Goal: Task Accomplishment & Management: Manage account settings

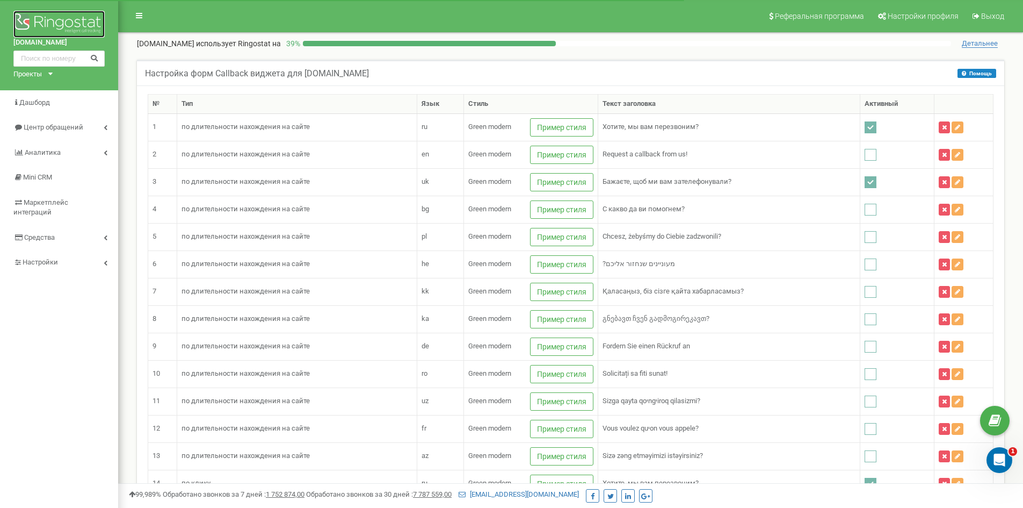
click at [48, 20] on img at bounding box center [58, 24] width 91 height 27
click at [64, 18] on img at bounding box center [58, 24] width 91 height 27
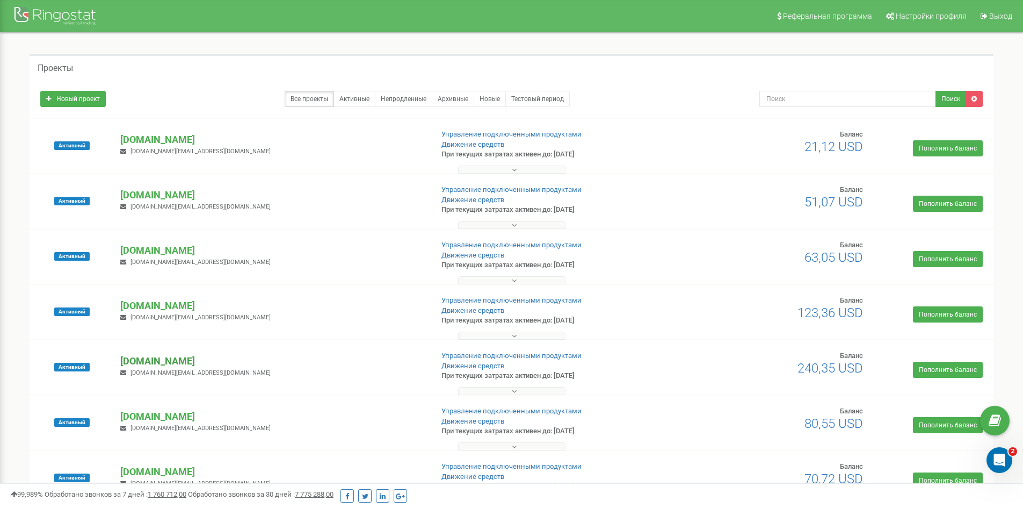
click at [164, 364] on p "[DOMAIN_NAME]" at bounding box center [272, 361] width 304 height 14
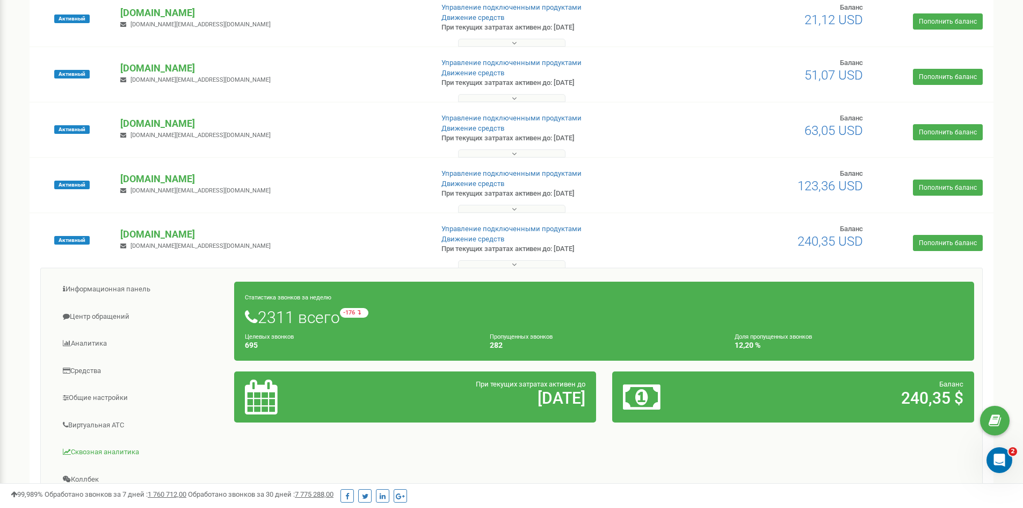
scroll to position [269, 0]
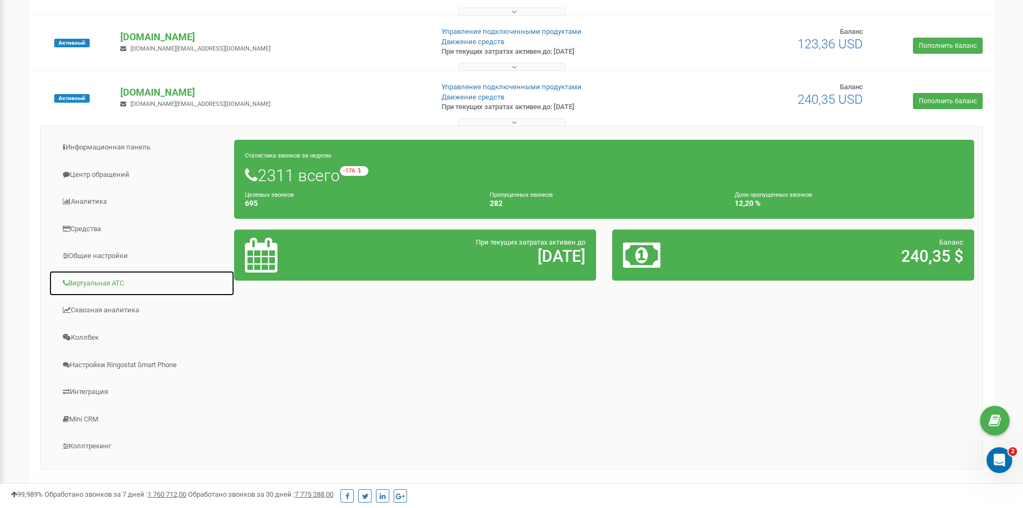
click at [97, 282] on link "Виртуальная АТС" at bounding box center [142, 283] width 186 height 26
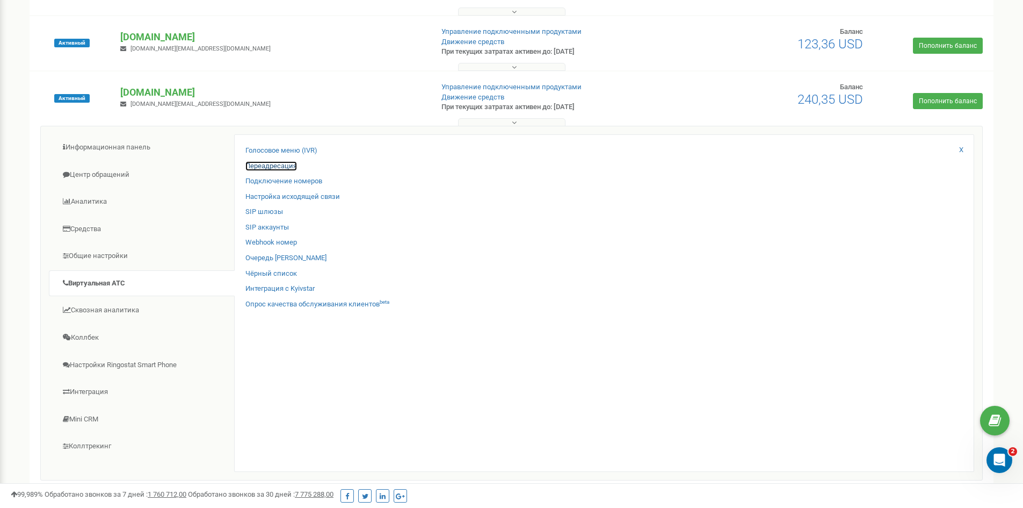
click at [283, 163] on link "Переадресация" at bounding box center [272, 166] width 52 height 10
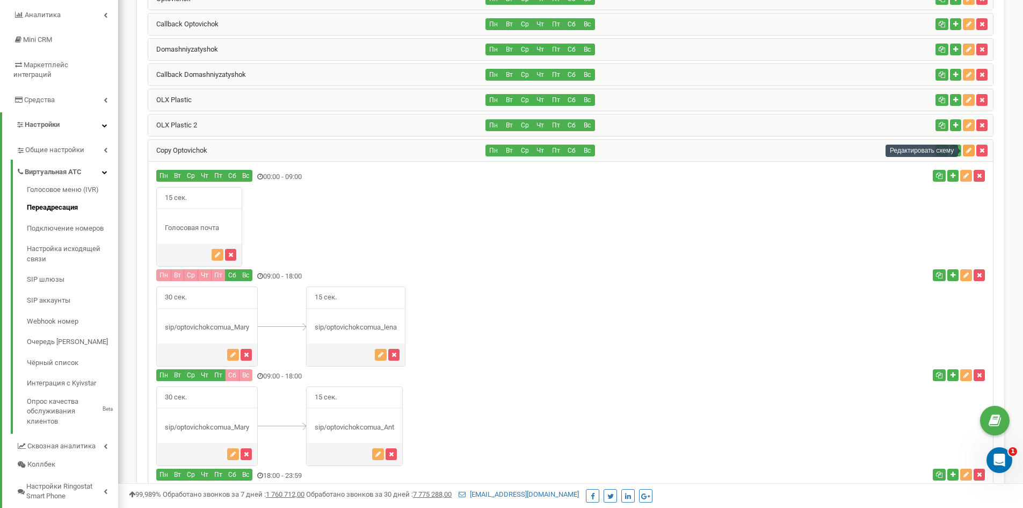
click at [969, 150] on icon "button" at bounding box center [969, 150] width 5 height 6
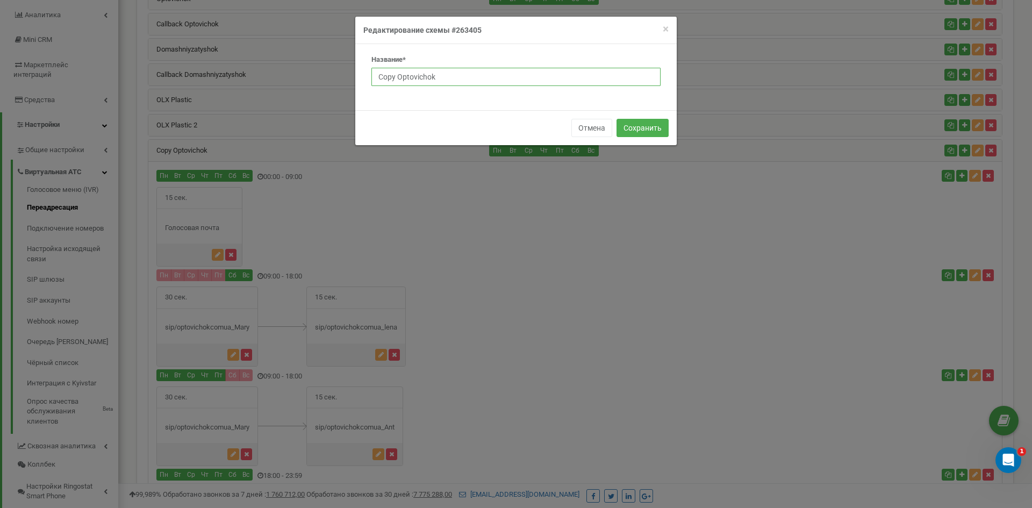
drag, startPoint x: 453, startPoint y: 77, endPoint x: 369, endPoint y: 76, distance: 84.9
click at [369, 76] on div "Название* Copy Optovichok" at bounding box center [515, 74] width 305 height 39
click at [402, 75] on input "Neputan" at bounding box center [515, 77] width 289 height 18
type input "Neptun"
click at [637, 128] on button "Сохранить" at bounding box center [642, 128] width 52 height 18
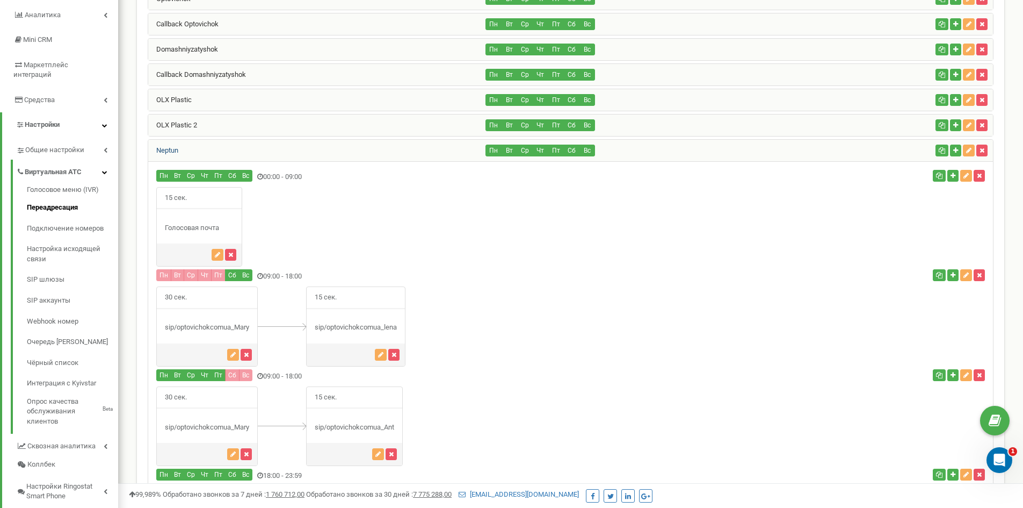
click at [168, 148] on link "Neptun" at bounding box center [163, 150] width 30 height 8
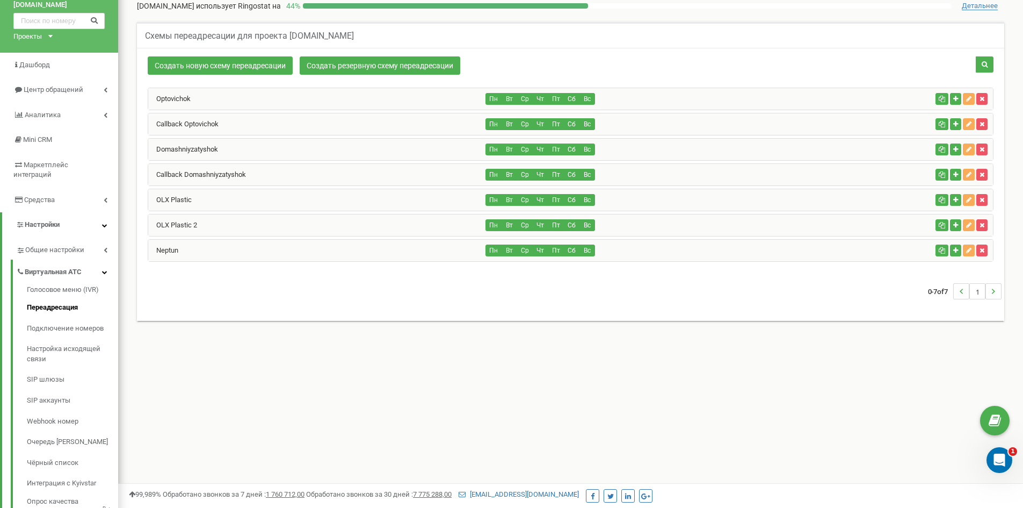
scroll to position [30, 0]
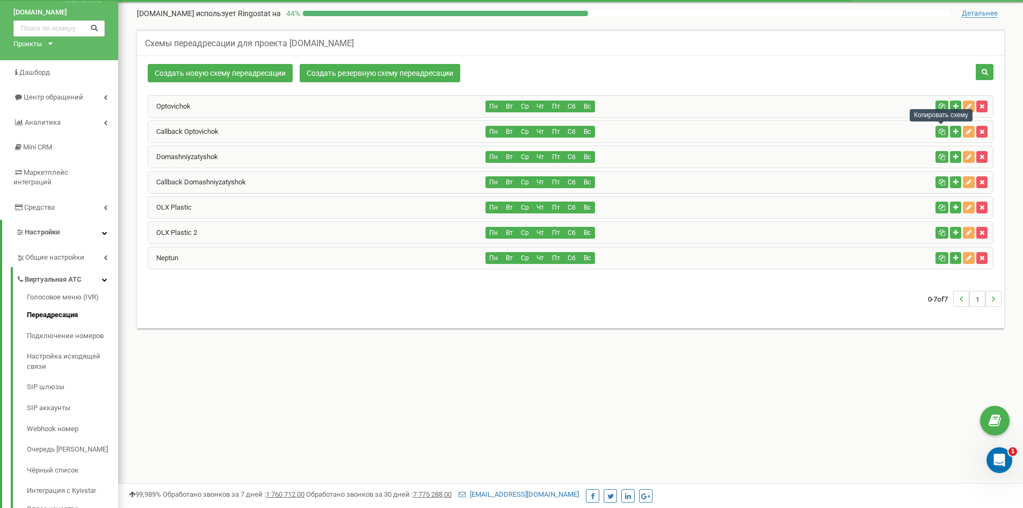
click at [940, 129] on icon "button" at bounding box center [942, 131] width 6 height 6
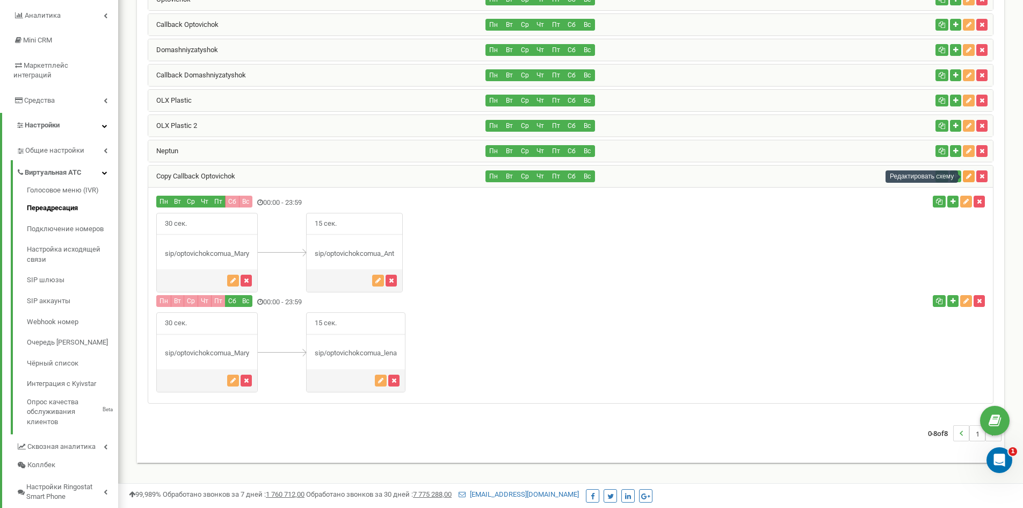
click at [970, 173] on icon "button" at bounding box center [969, 176] width 5 height 6
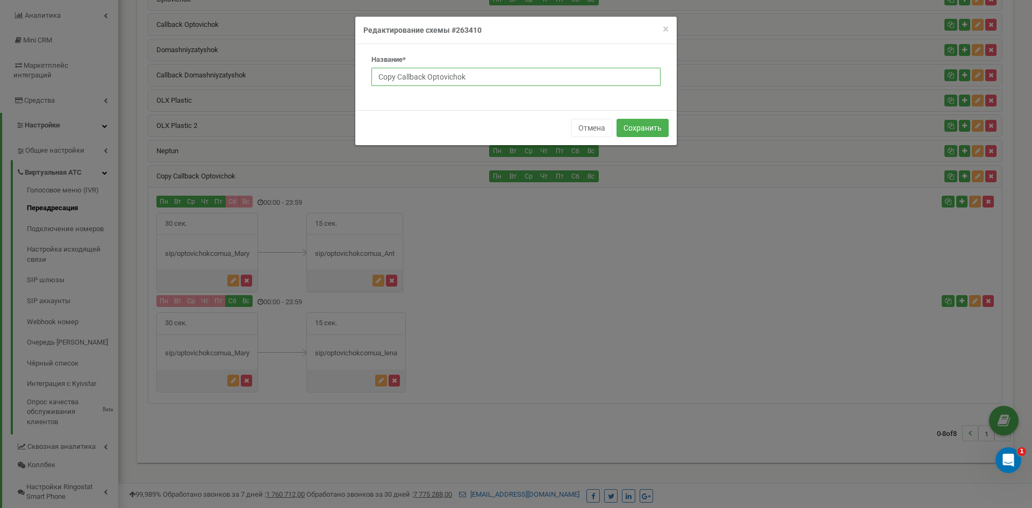
drag, startPoint x: 475, startPoint y: 74, endPoint x: 353, endPoint y: 74, distance: 122.5
click at [353, 74] on div "× Close Редактирование схемы #263410 Название* Copy Callback Optovichok Отмена …" at bounding box center [516, 254] width 1032 height 508
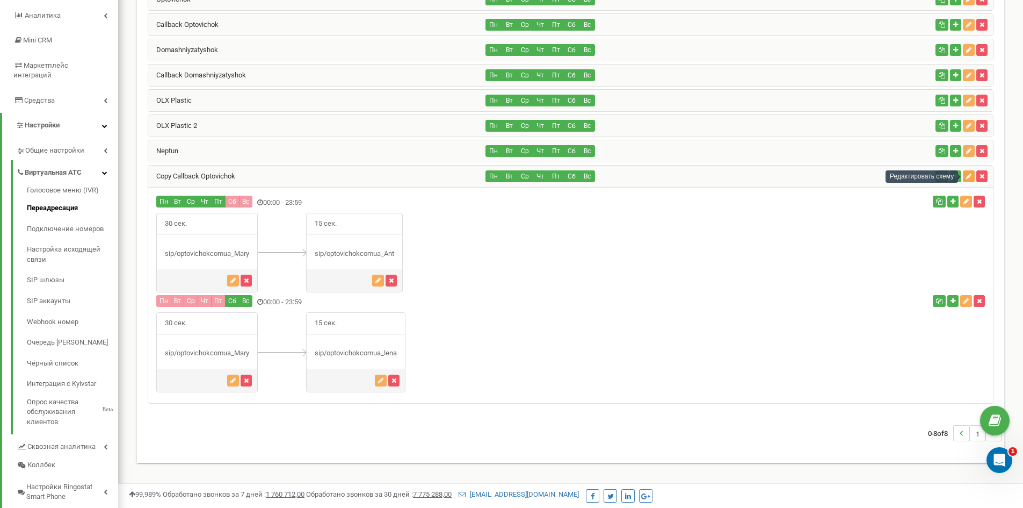
click at [970, 178] on icon "button" at bounding box center [969, 176] width 5 height 6
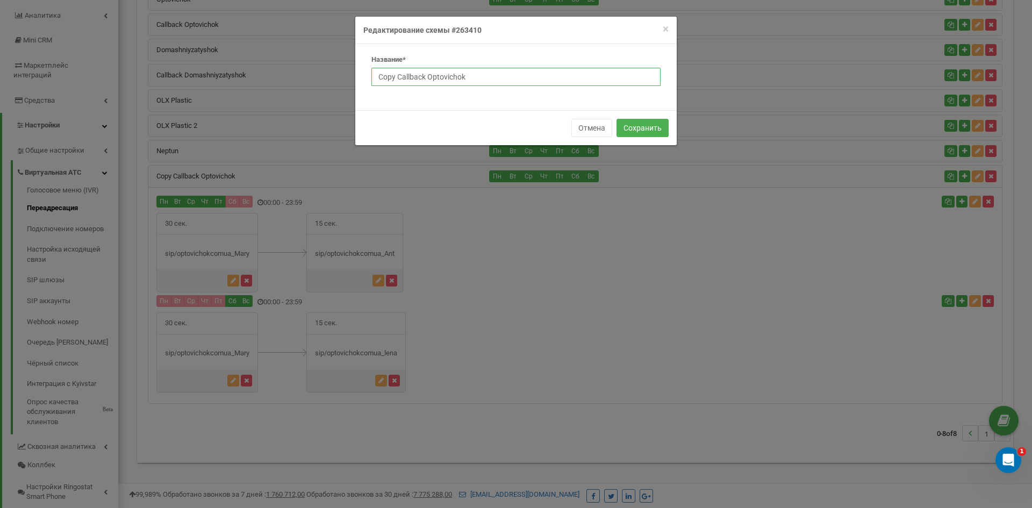
drag, startPoint x: 474, startPoint y: 74, endPoint x: 371, endPoint y: 74, distance: 102.6
click at [371, 74] on input "Copy Callback Optovichok" at bounding box center [515, 77] width 289 height 18
click at [395, 75] on input "Copy Callback Optovichok" at bounding box center [515, 77] width 289 height 18
type input "Callback Neptun"
click at [645, 125] on button "Сохранить" at bounding box center [642, 128] width 52 height 18
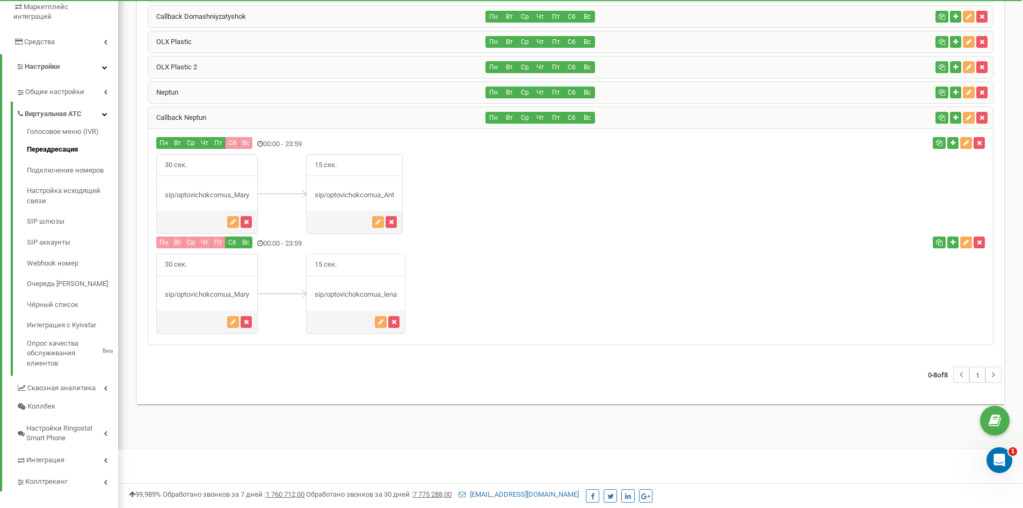
click at [182, 92] on div "Neptun" at bounding box center [317, 92] width 338 height 21
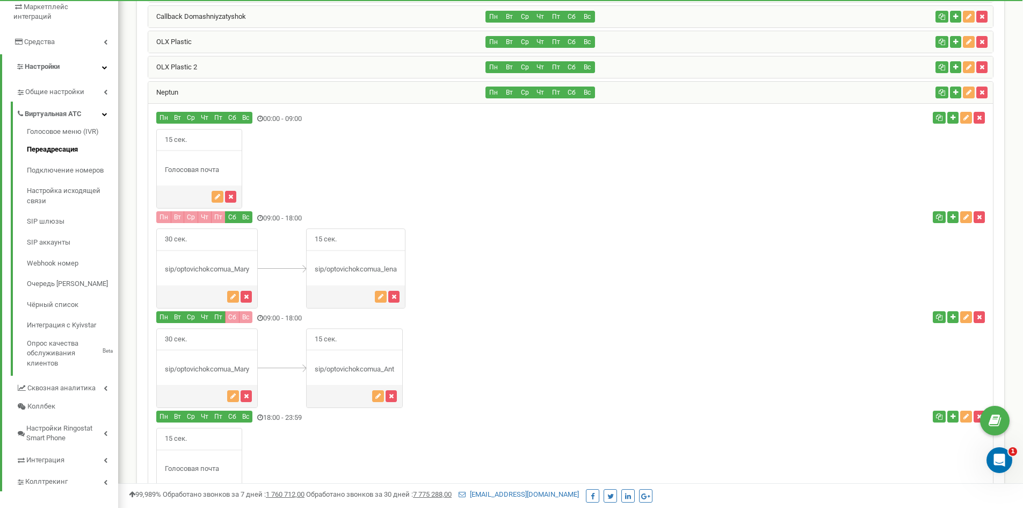
click at [191, 96] on div "Neptun" at bounding box center [317, 92] width 338 height 21
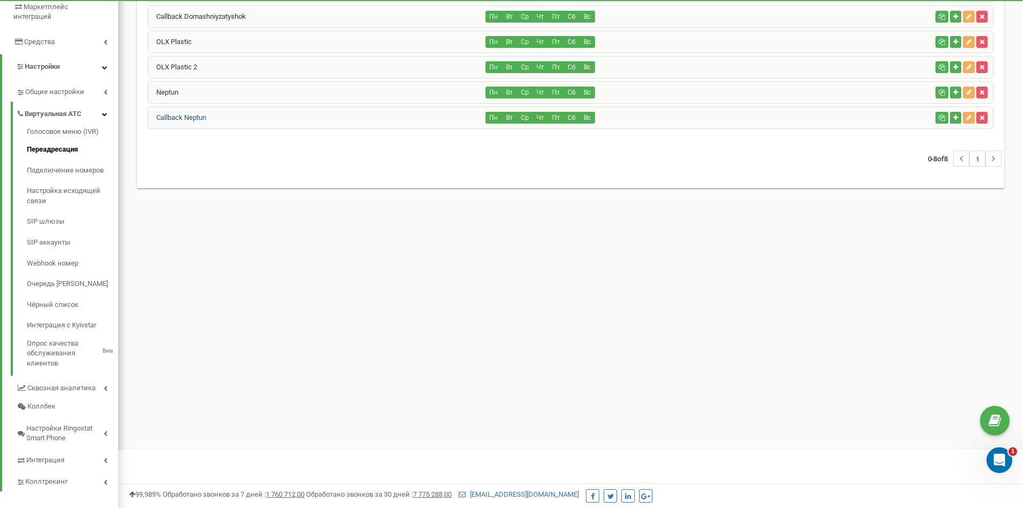
click at [199, 118] on link "Callback Neptun" at bounding box center [177, 117] width 58 height 8
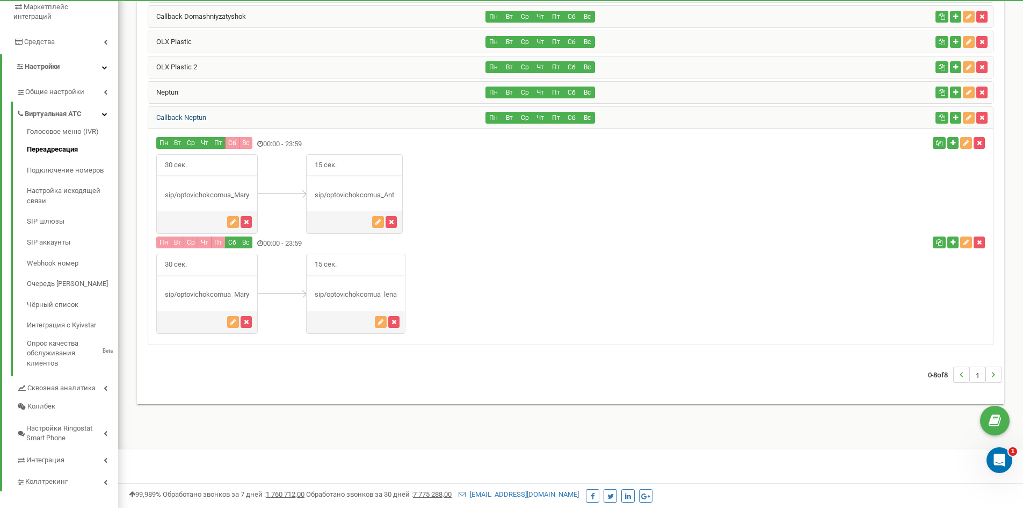
click at [196, 116] on link "Callback Neptun" at bounding box center [177, 117] width 58 height 8
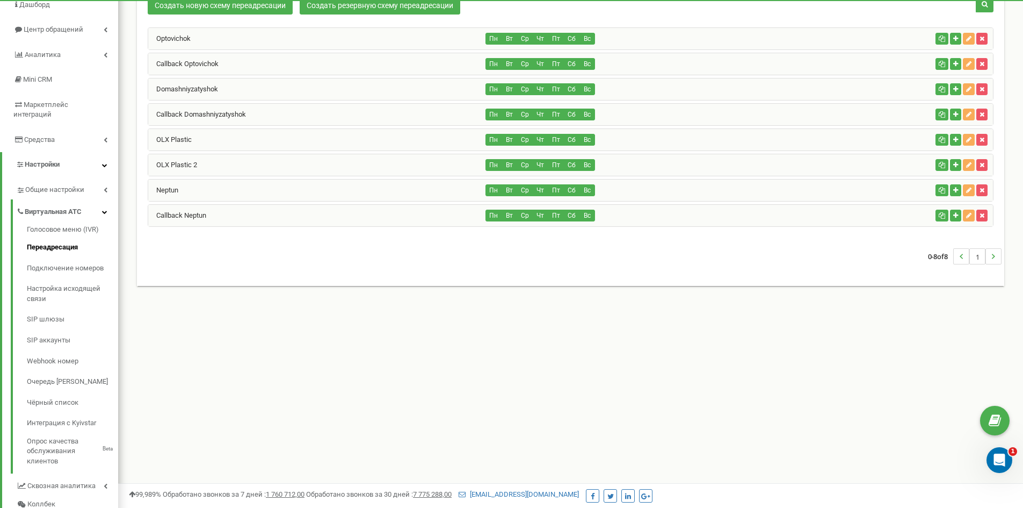
scroll to position [88, 0]
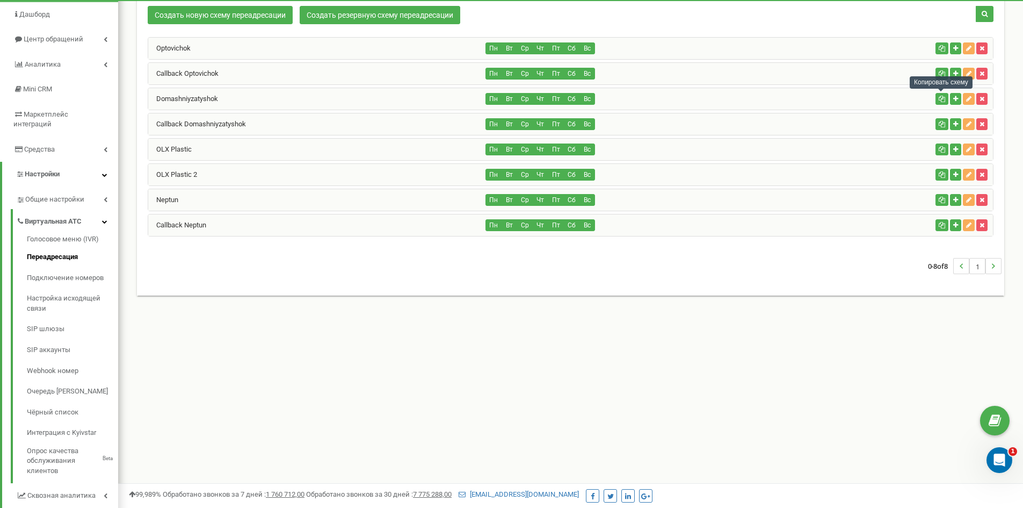
click at [939, 100] on icon "button" at bounding box center [942, 99] width 6 height 6
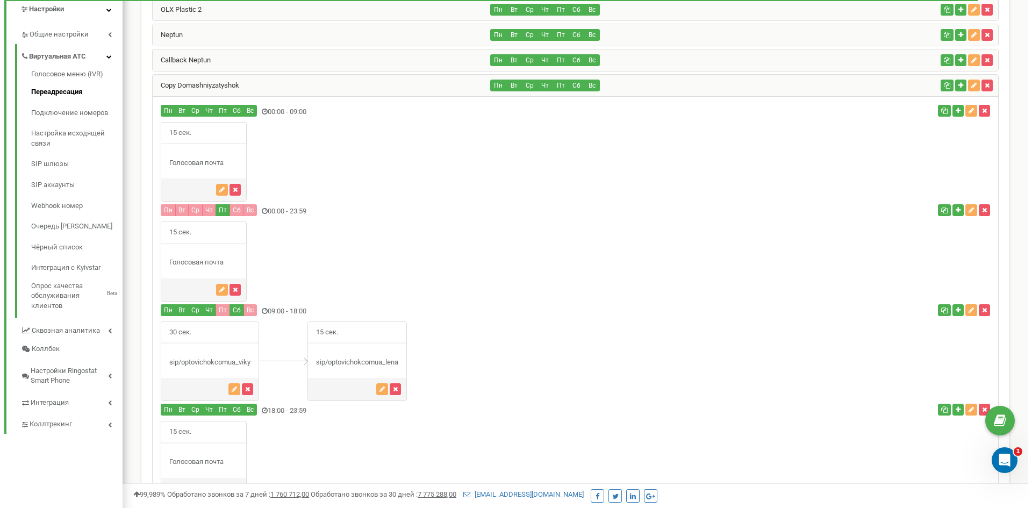
scroll to position [81, 0]
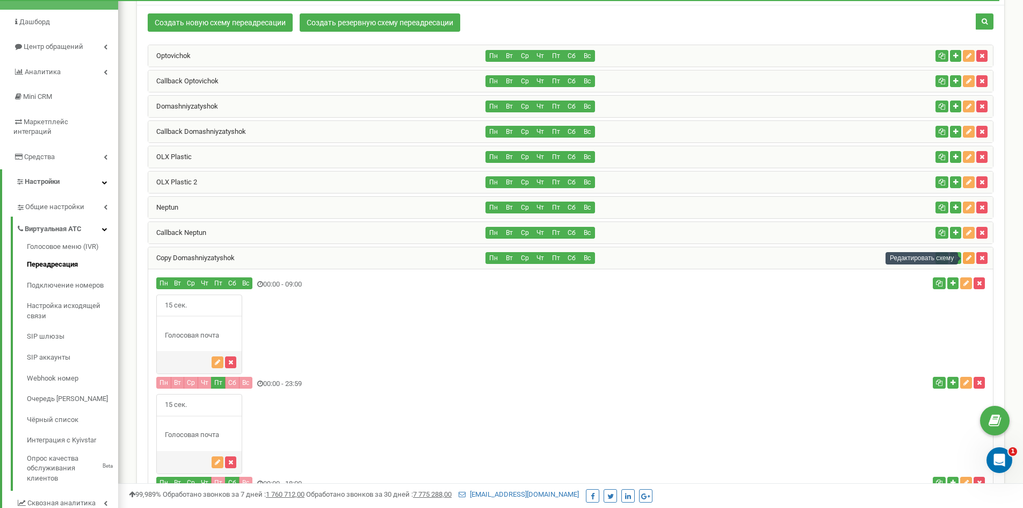
click at [970, 258] on icon "button" at bounding box center [969, 258] width 5 height 6
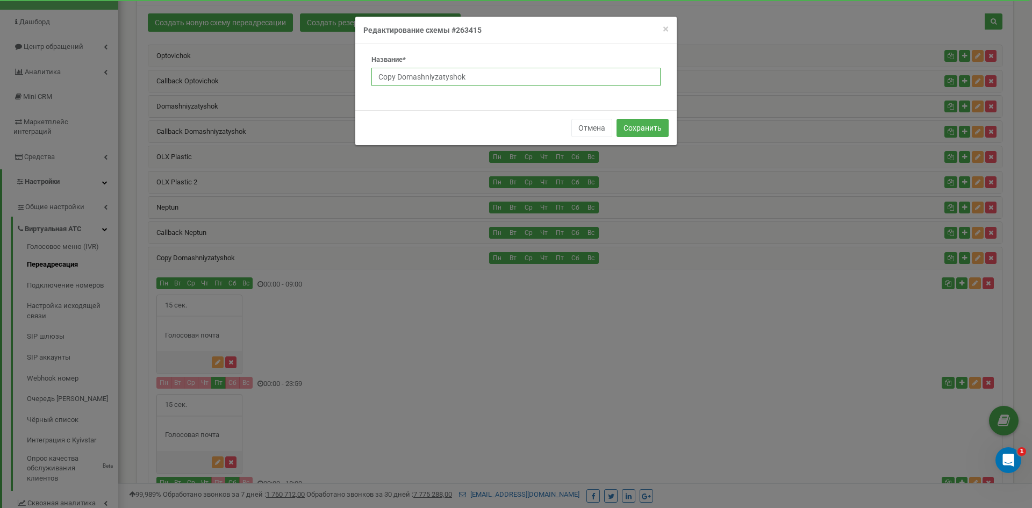
drag, startPoint x: 492, startPoint y: 73, endPoint x: 374, endPoint y: 75, distance: 117.7
click at [374, 75] on input "Copy Domashniyzatyshok" at bounding box center [515, 77] width 289 height 18
type input "Komodovich"
click at [657, 130] on button "Сохранить" at bounding box center [642, 128] width 52 height 18
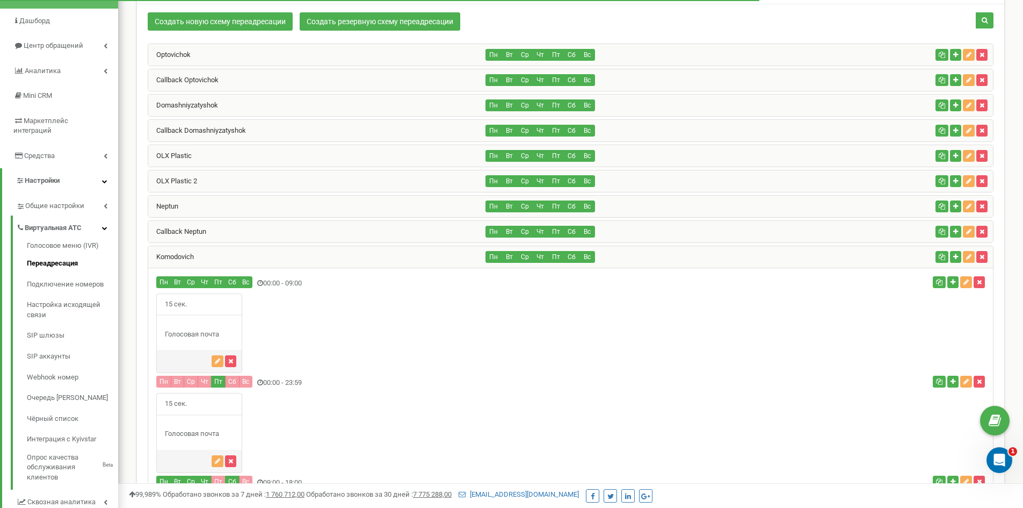
scroll to position [81, 0]
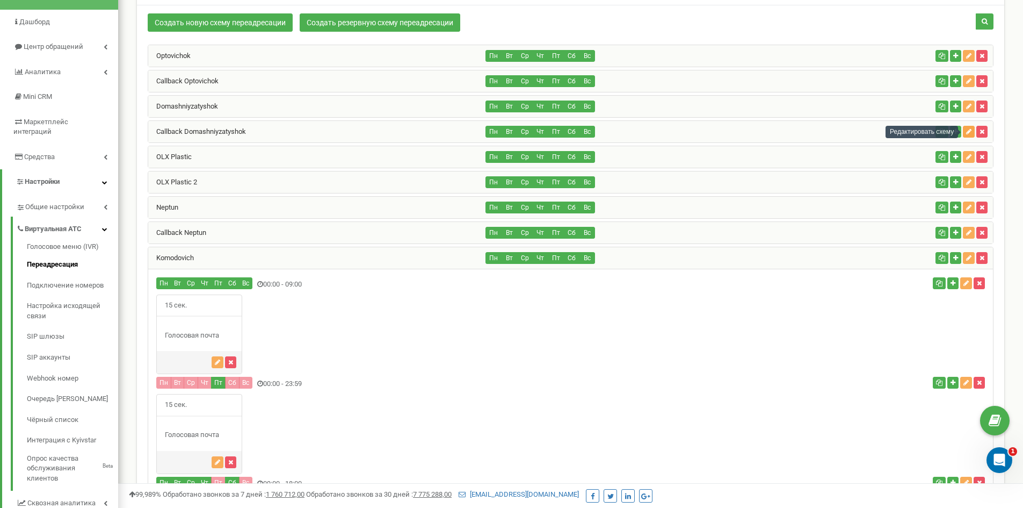
click at [970, 132] on icon "button" at bounding box center [969, 131] width 5 height 6
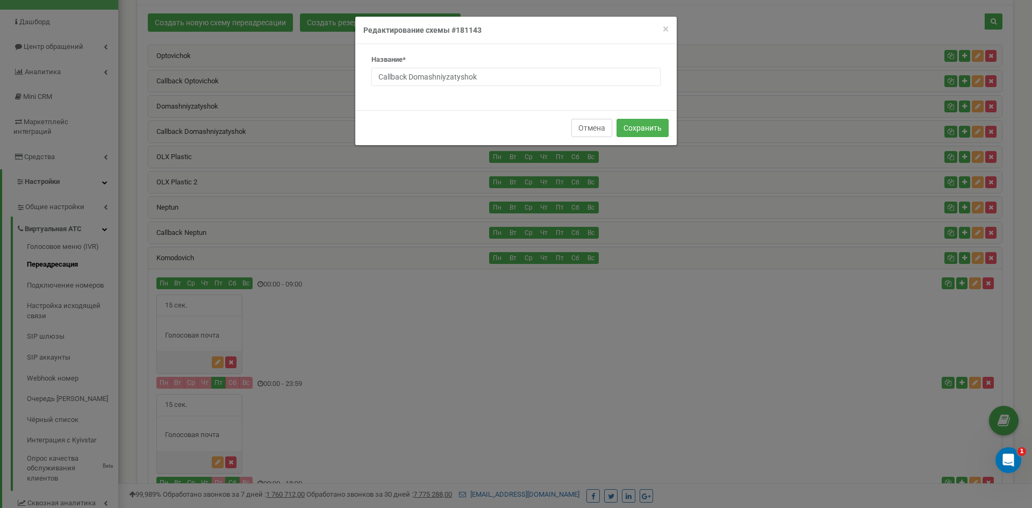
click at [593, 128] on button "Отмена" at bounding box center [591, 128] width 41 height 18
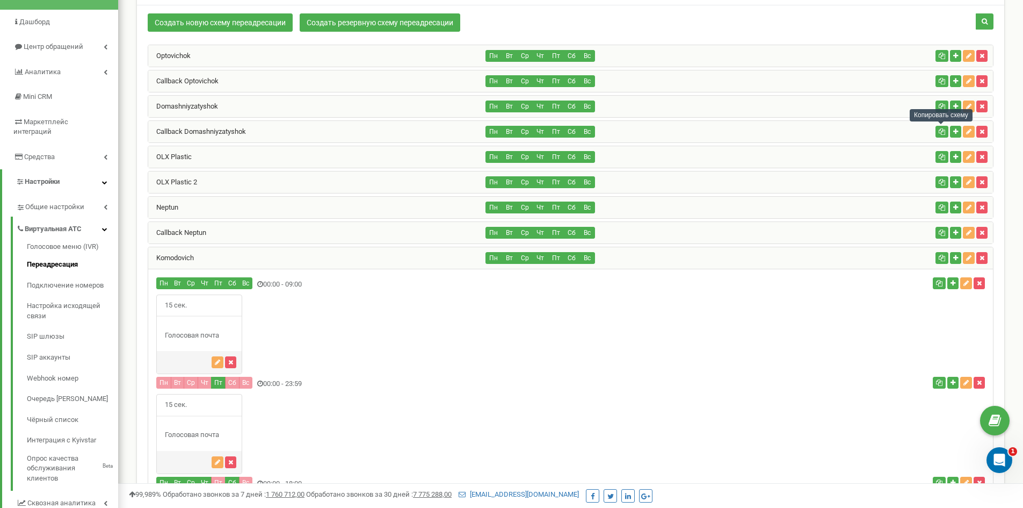
click at [941, 130] on icon "button" at bounding box center [942, 131] width 6 height 6
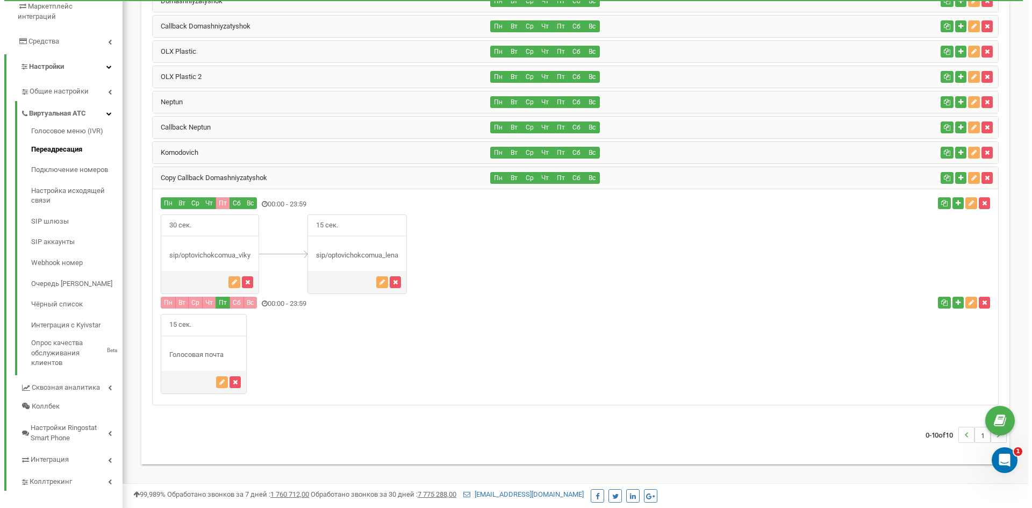
scroll to position [196, 0]
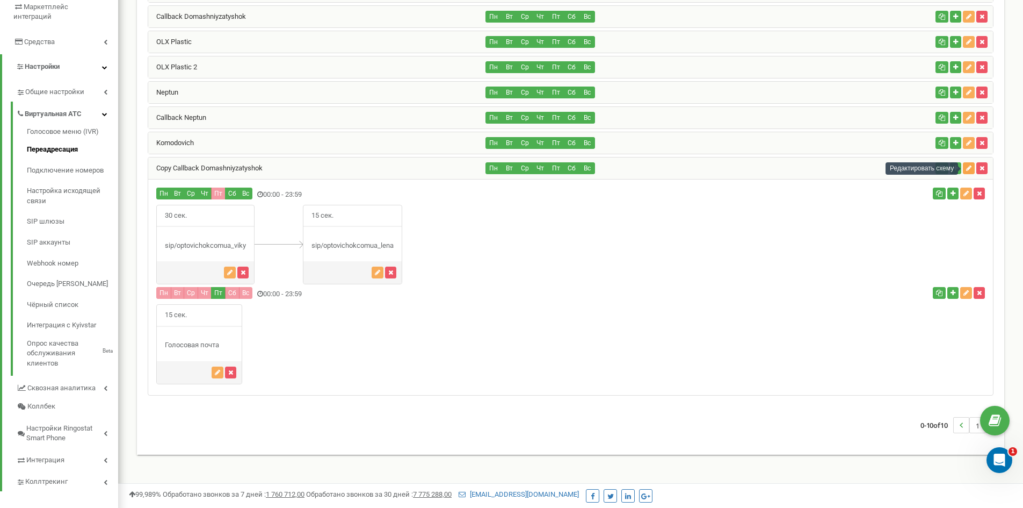
click at [968, 165] on icon "button" at bounding box center [969, 168] width 5 height 6
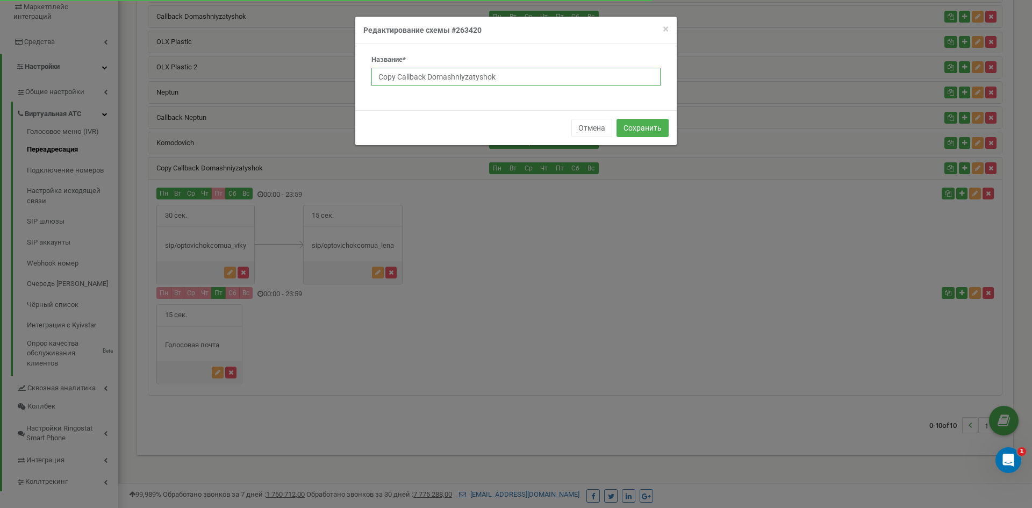
click at [397, 76] on input "Copy Callback Domashniyzatyshok" at bounding box center [515, 77] width 289 height 18
type input "Callback Komodovich"
click at [637, 126] on button "Сохранить" at bounding box center [642, 128] width 52 height 18
click at [646, 123] on button "Сохранить" at bounding box center [642, 128] width 52 height 18
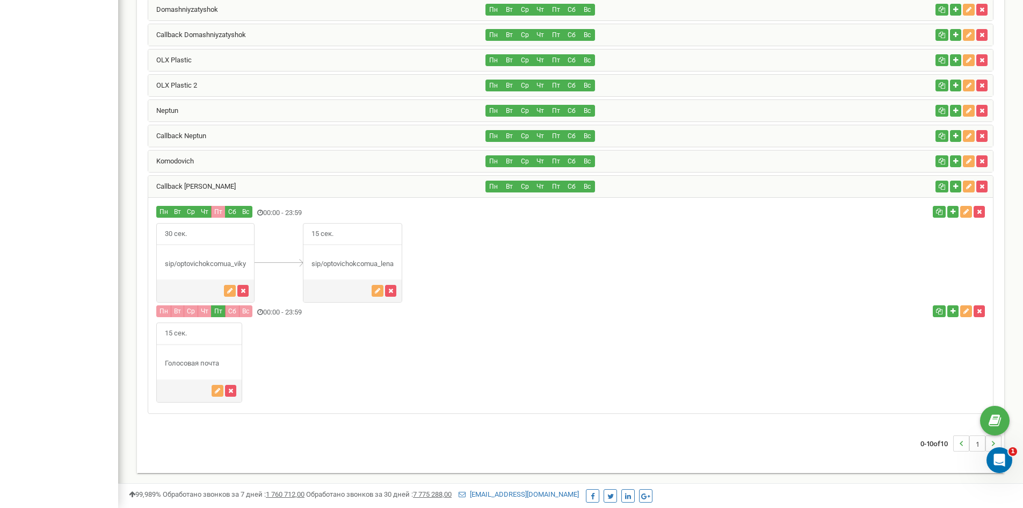
click at [170, 182] on div "Callback Komodovich" at bounding box center [317, 186] width 338 height 21
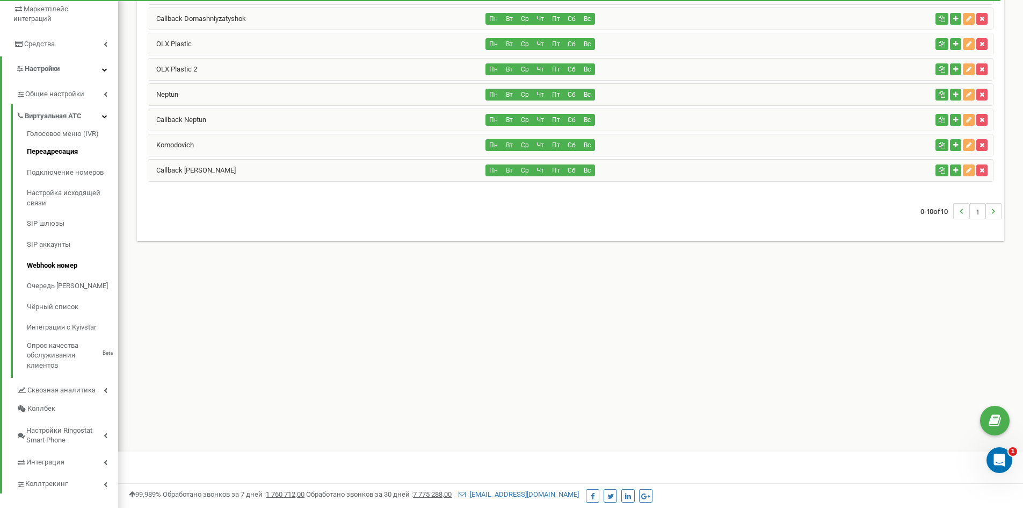
scroll to position [196, 0]
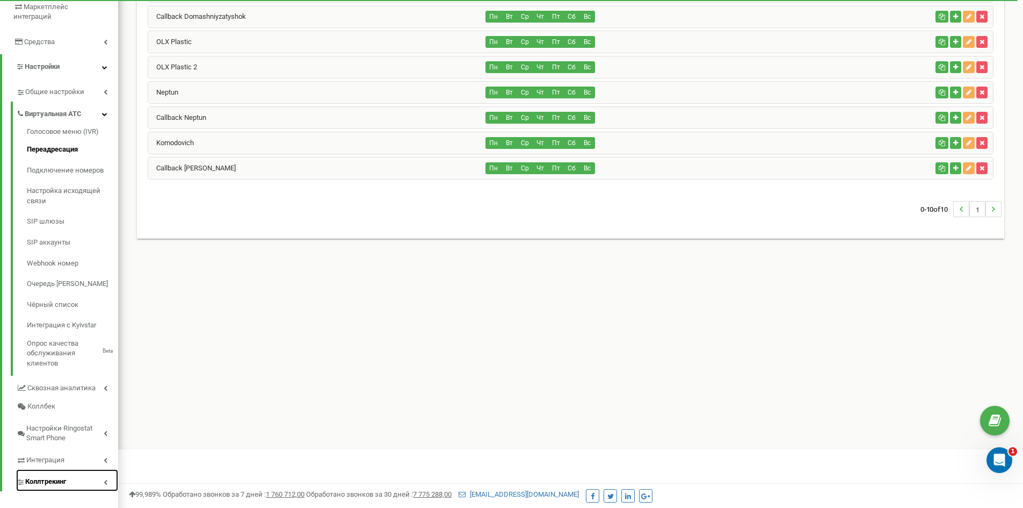
click at [63, 477] on span "Коллтрекинг" at bounding box center [45, 482] width 41 height 10
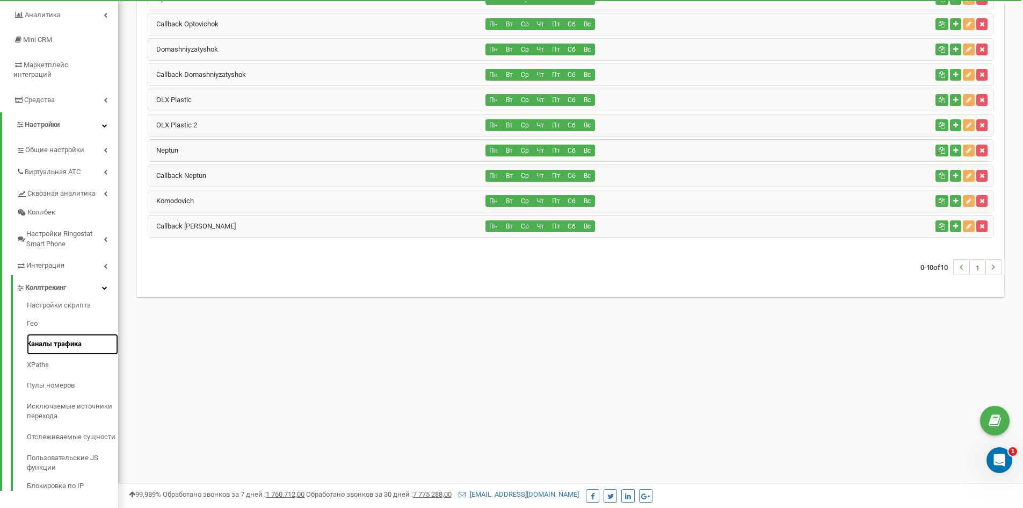
click at [56, 334] on link "Каналы трафика" at bounding box center [72, 344] width 91 height 21
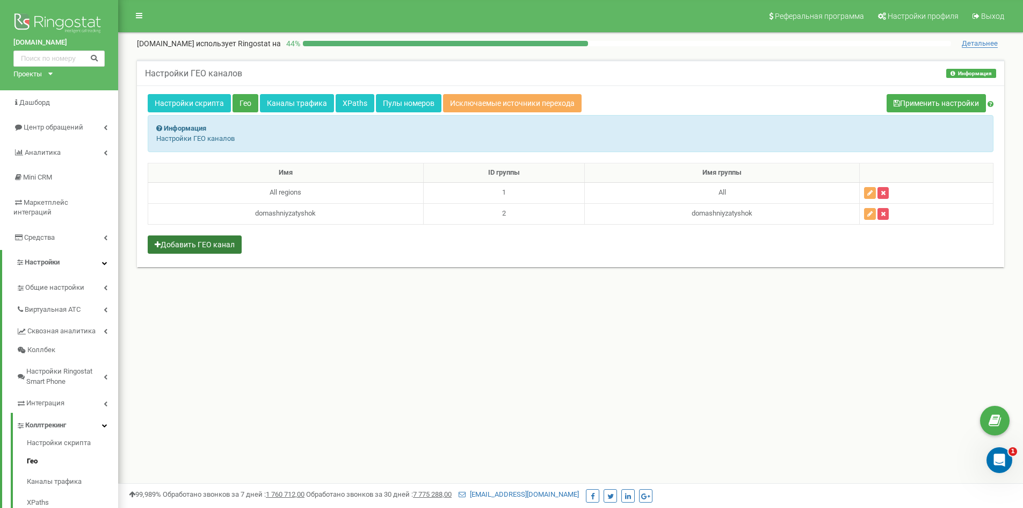
click at [207, 242] on button "Добавить ГЕО канал" at bounding box center [195, 244] width 94 height 18
select select
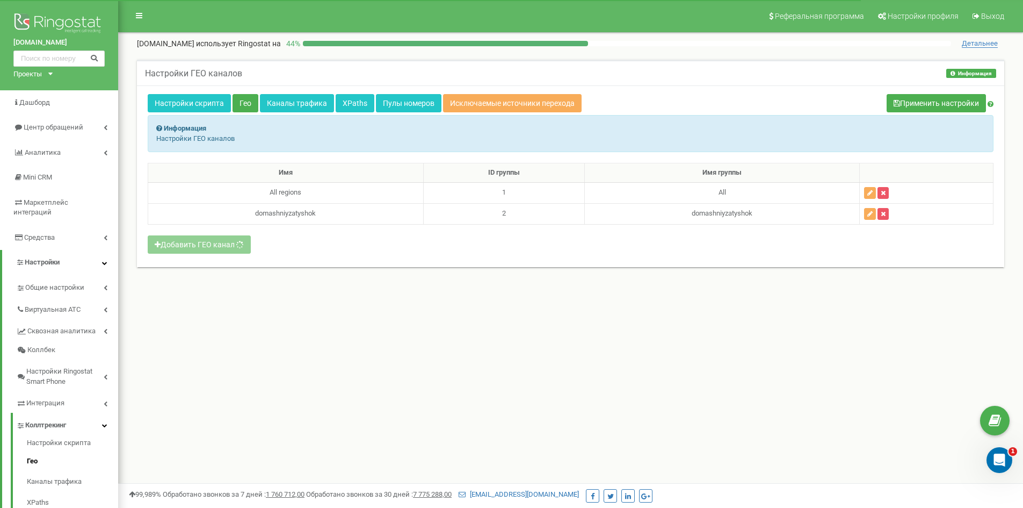
select select
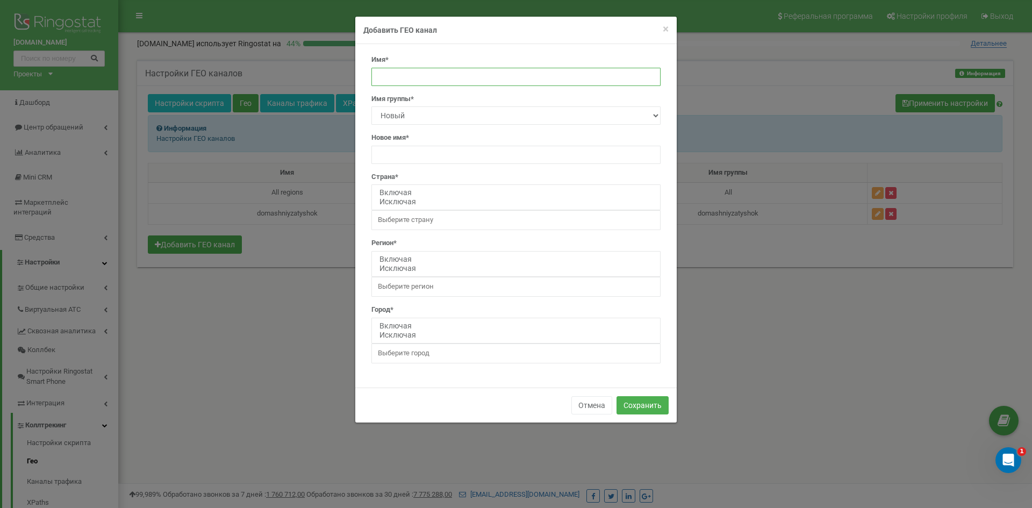
click at [406, 82] on input "text" at bounding box center [515, 77] width 289 height 18
type input "Neptun"
click at [394, 158] on input "text" at bounding box center [515, 155] width 289 height 18
paste input "Neptun"
type input "Neptun"
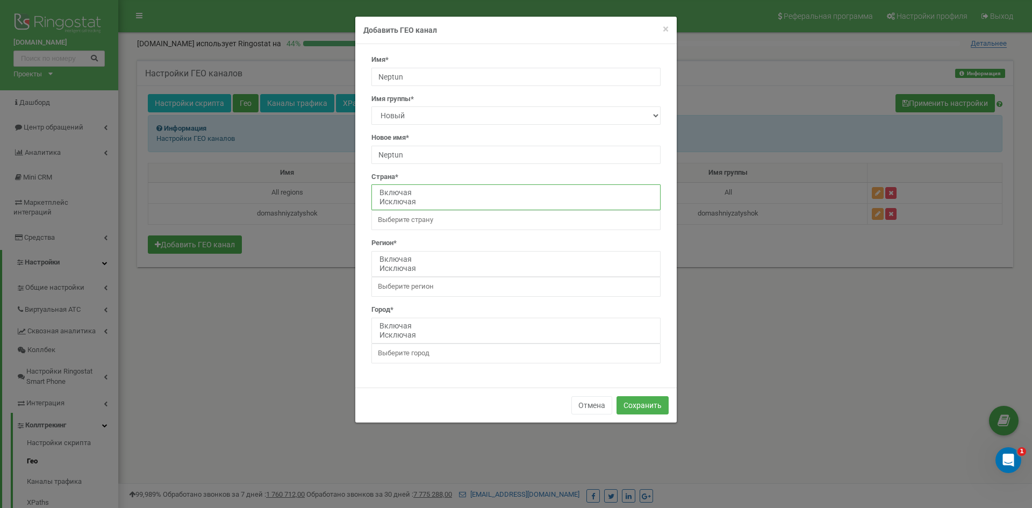
select select "including"
click at [395, 190] on option "Включая" at bounding box center [515, 192] width 275 height 9
click at [408, 225] on input "search" at bounding box center [422, 220] width 89 height 10
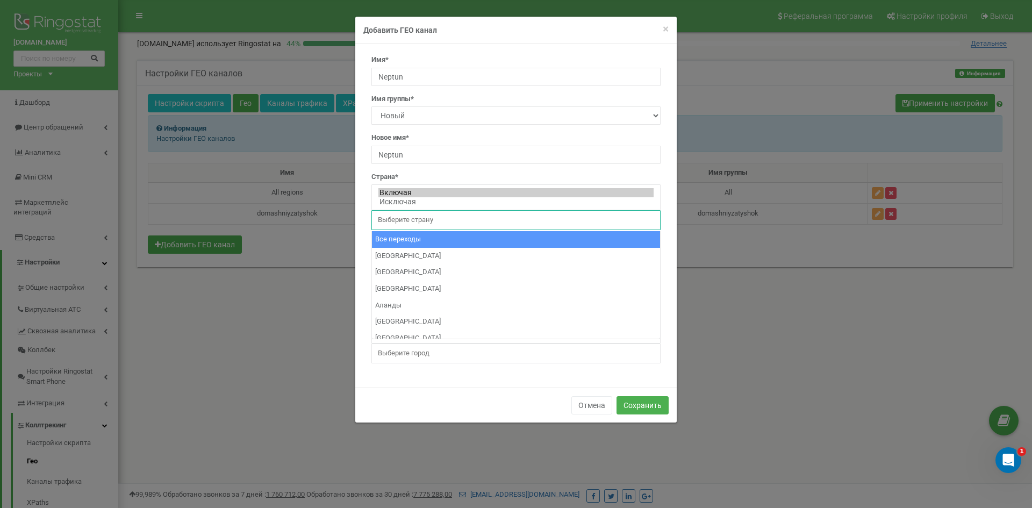
select select "All"
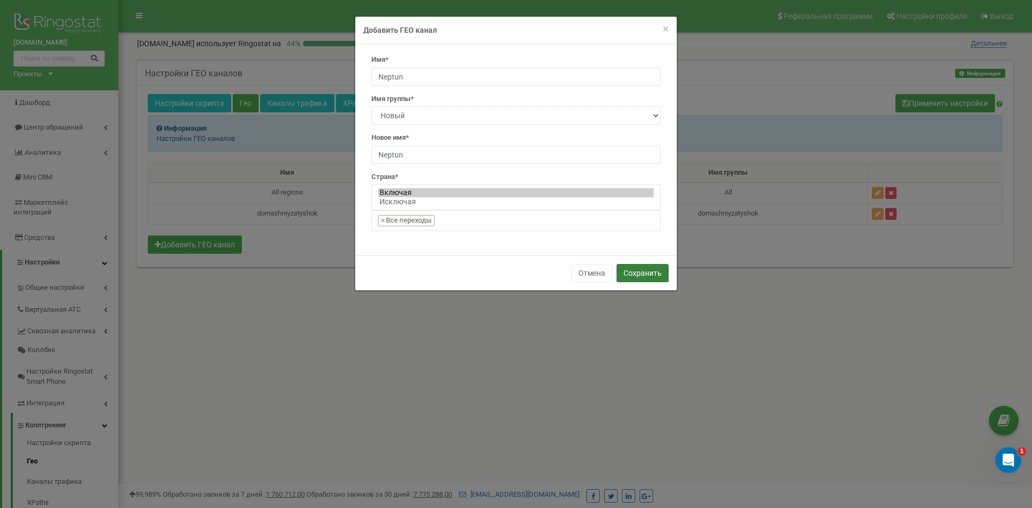
click at [639, 271] on button "Сохранить" at bounding box center [642, 273] width 52 height 18
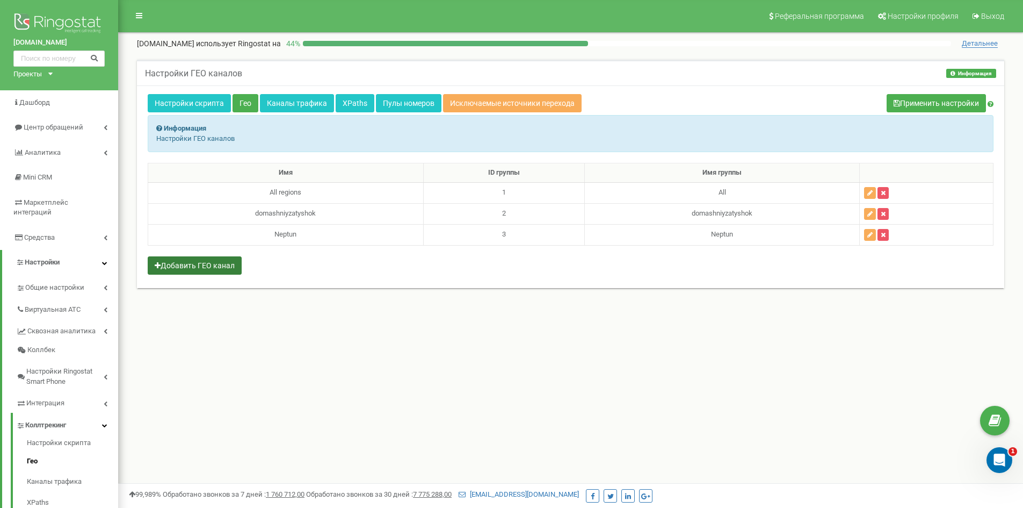
click at [186, 262] on button "Добавить ГЕО канал" at bounding box center [195, 265] width 94 height 18
select select
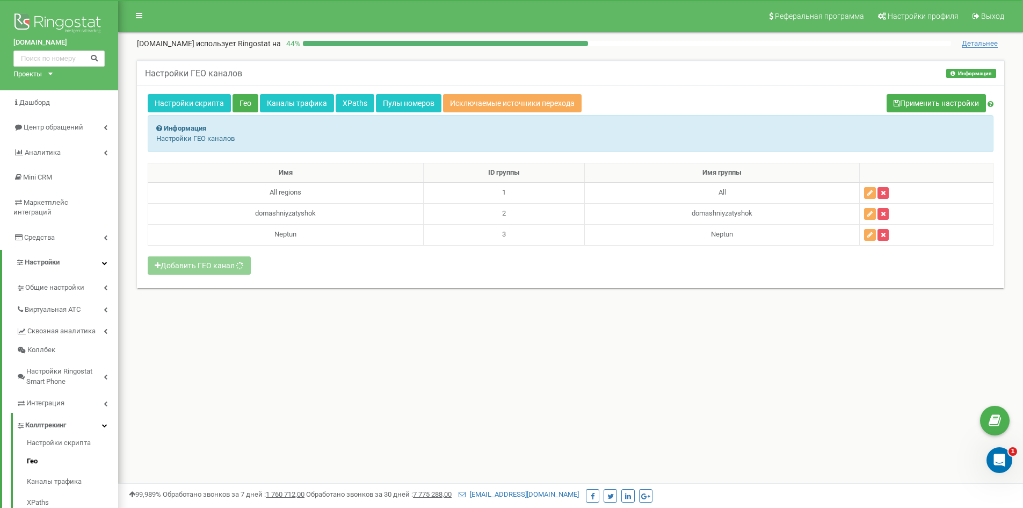
select select
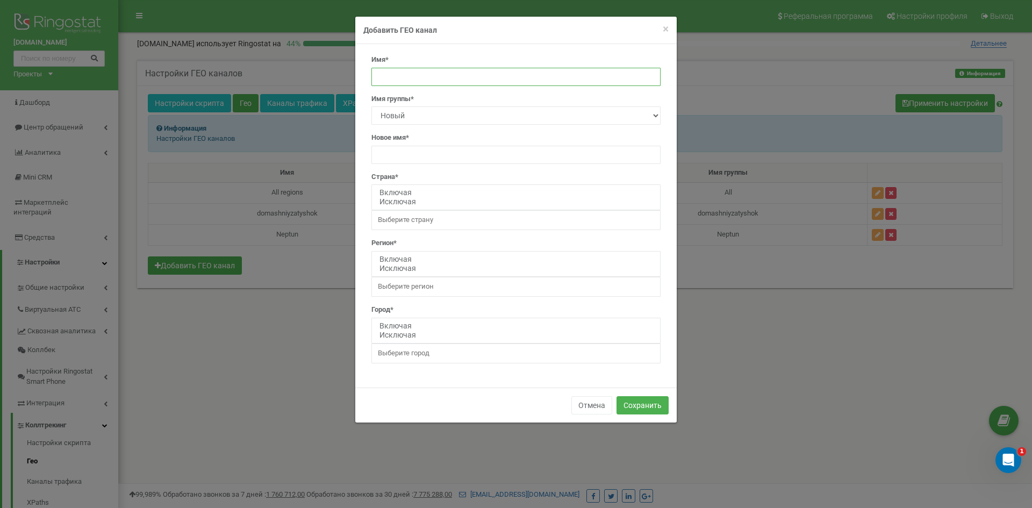
click at [406, 73] on input "text" at bounding box center [515, 77] width 289 height 18
type input "Komodovich"
paste input "Komodovich"
type input "Komodovich"
select select "including"
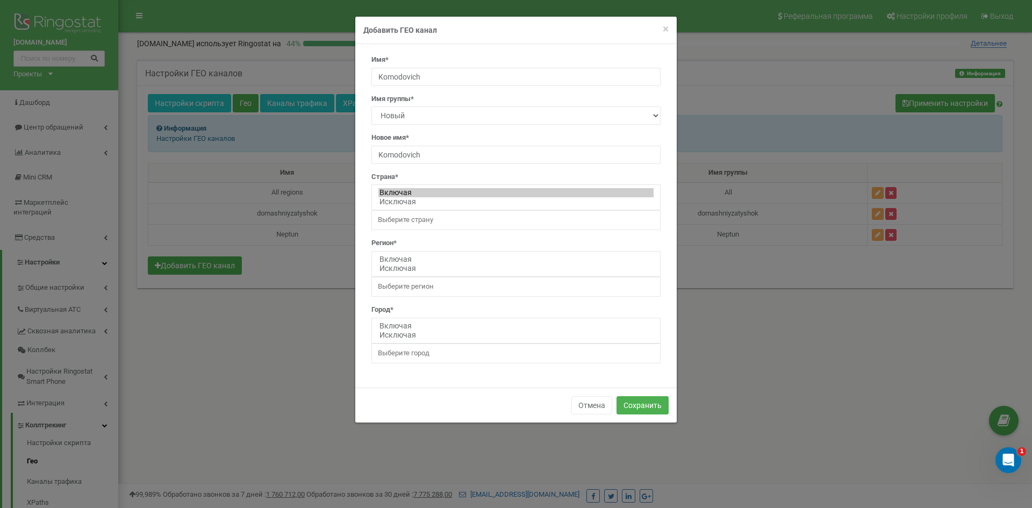
click at [477, 228] on span at bounding box center [515, 220] width 289 height 20
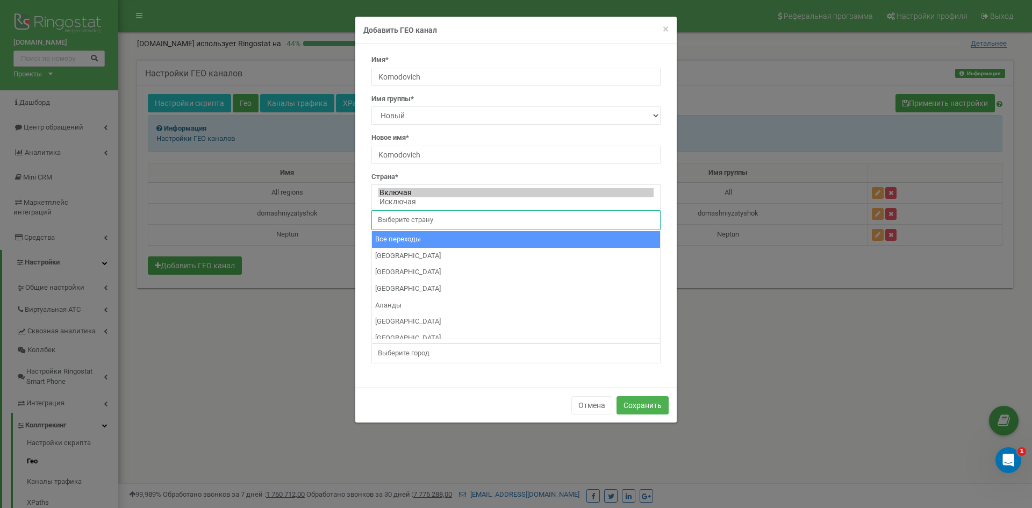
select select "All"
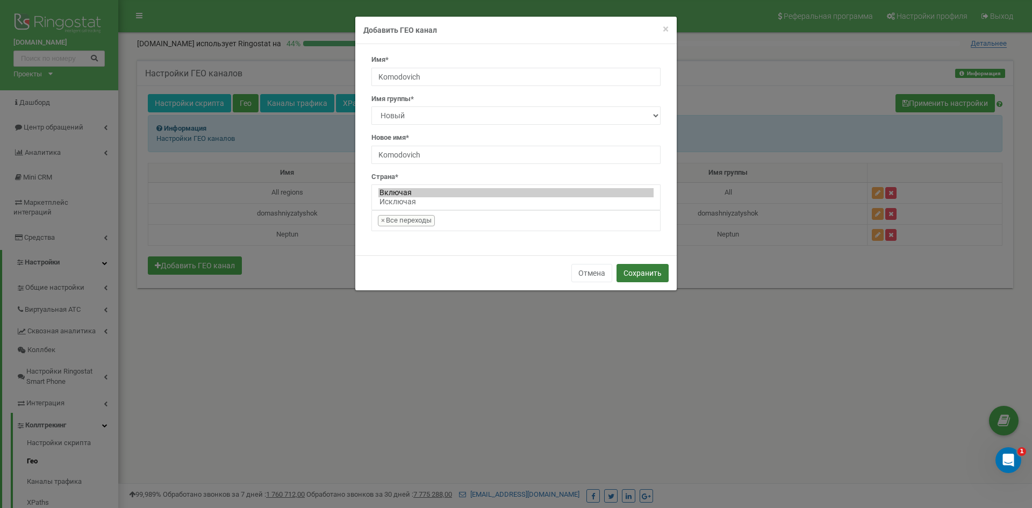
click at [639, 273] on button "Сохранить" at bounding box center [642, 273] width 52 height 18
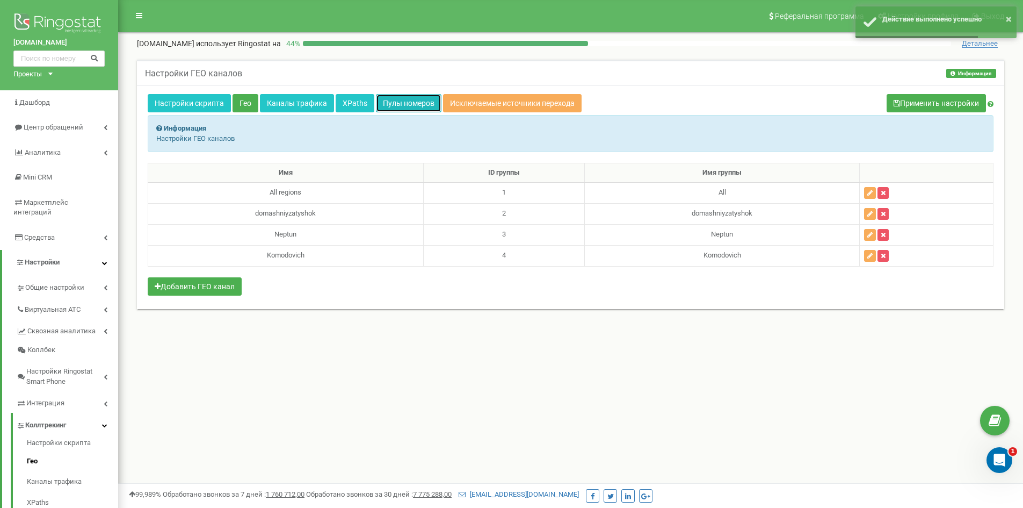
click at [394, 102] on link "Пулы номеров" at bounding box center [409, 103] width 66 height 18
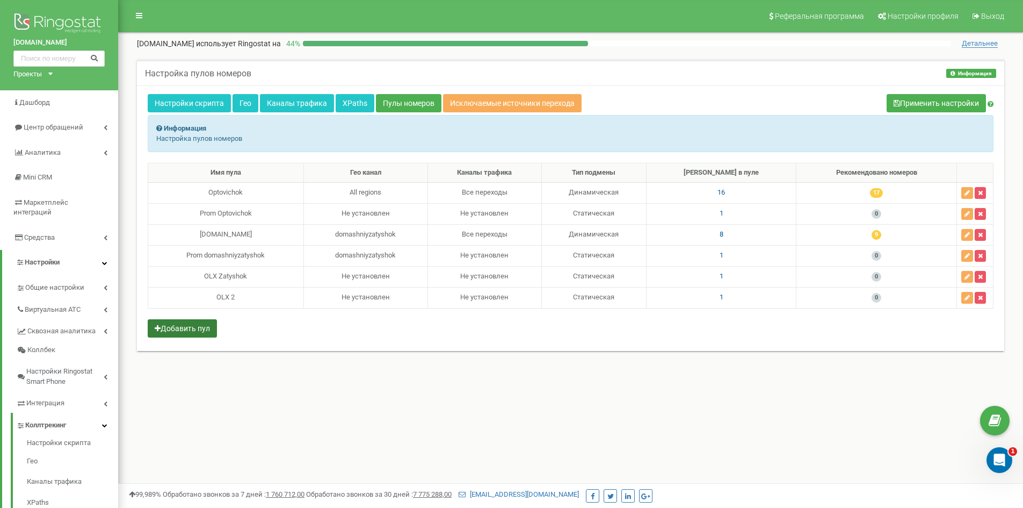
click at [178, 328] on button "Добавить пул" at bounding box center [182, 328] width 69 height 18
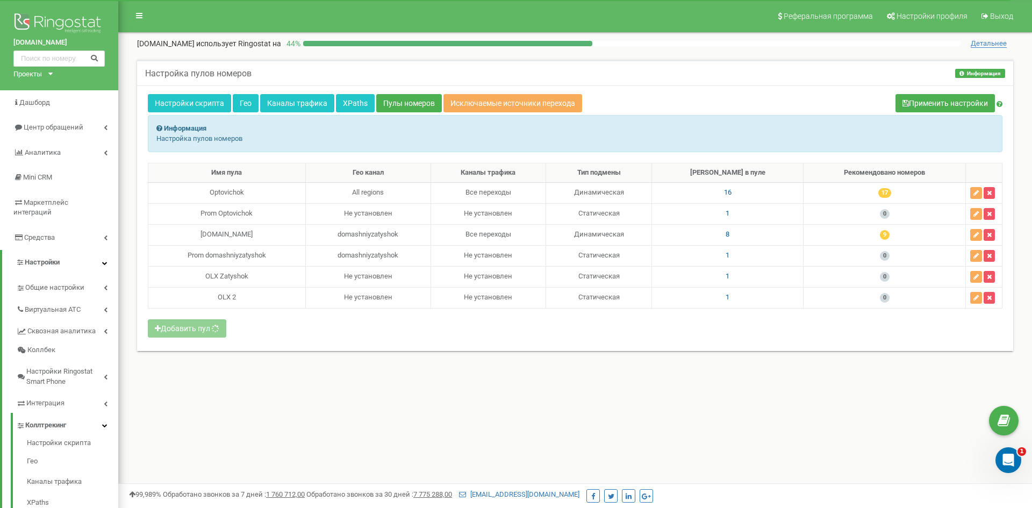
select select "26692"
select select "1"
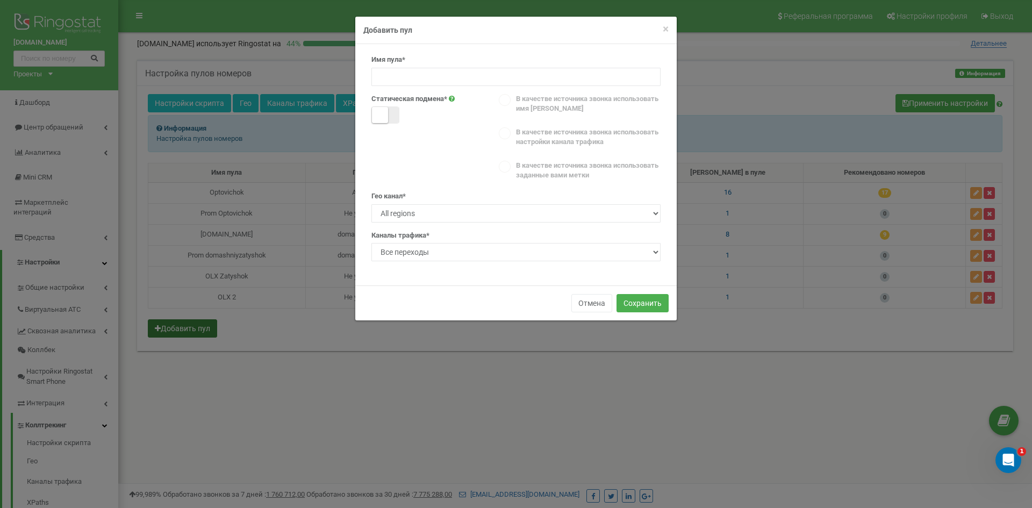
click at [396, 112] on span at bounding box center [385, 114] width 28 height 17
select select
click at [397, 71] on input at bounding box center [515, 77] width 289 height 18
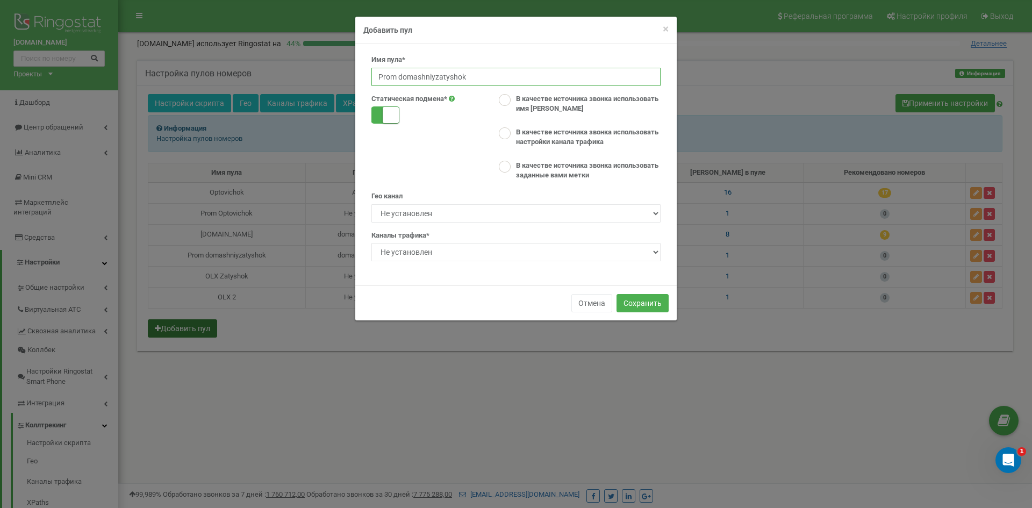
drag, startPoint x: 468, startPoint y: 73, endPoint x: 399, endPoint y: 74, distance: 69.3
click at [399, 74] on input "Prom domashniyzatyshok" at bounding box center [515, 77] width 289 height 18
type input "Prom Komodovich"
click at [507, 102] on ins at bounding box center [505, 100] width 12 height 12
radio input "true"
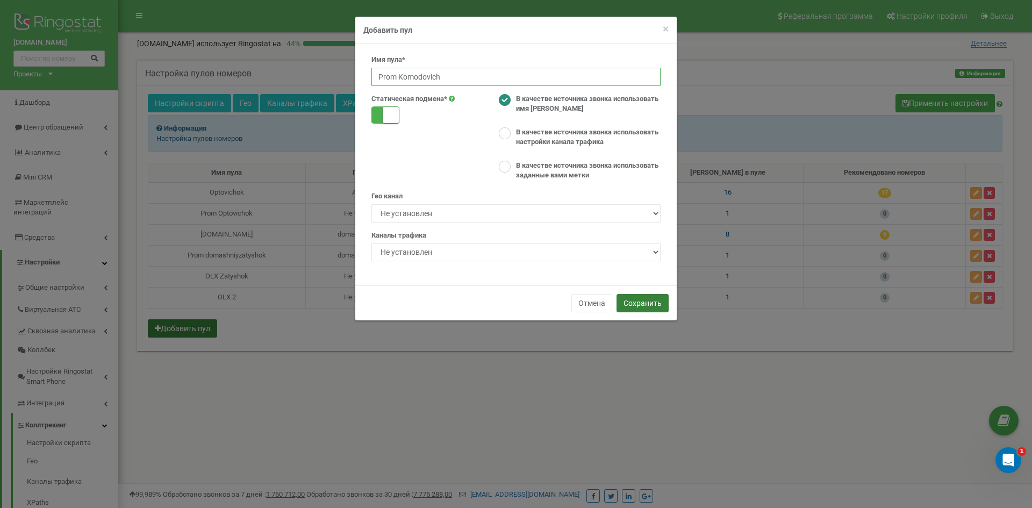
type input "Prom Komodovich"
click at [646, 301] on button "Сохранить" at bounding box center [642, 303] width 52 height 18
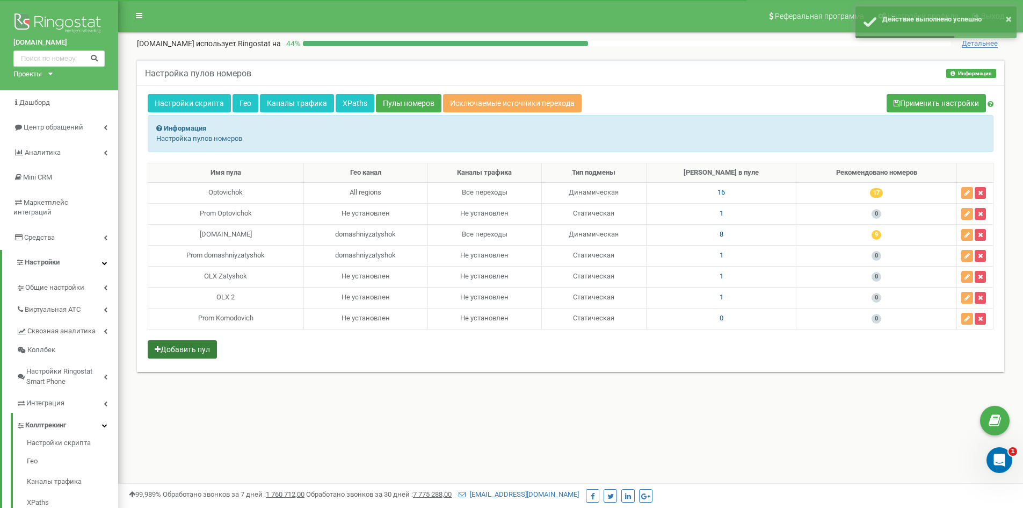
click at [188, 350] on button "Добавить пул" at bounding box center [182, 349] width 69 height 18
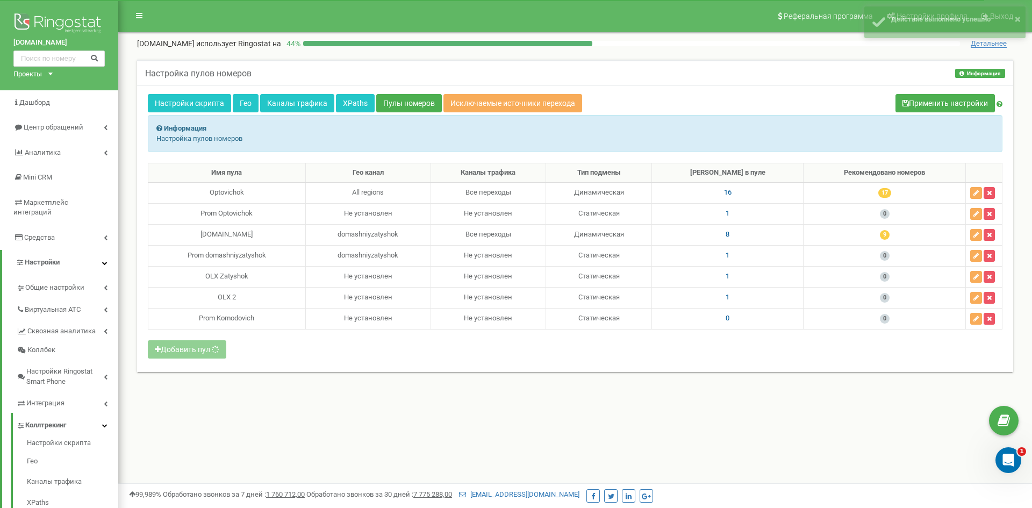
select select "26692"
select select "1"
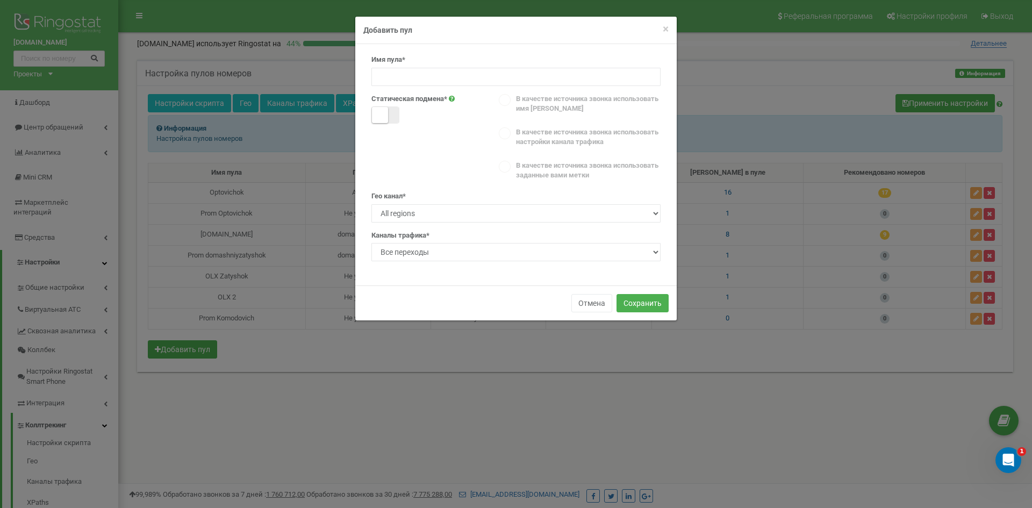
click at [396, 116] on span at bounding box center [385, 114] width 28 height 17
select select
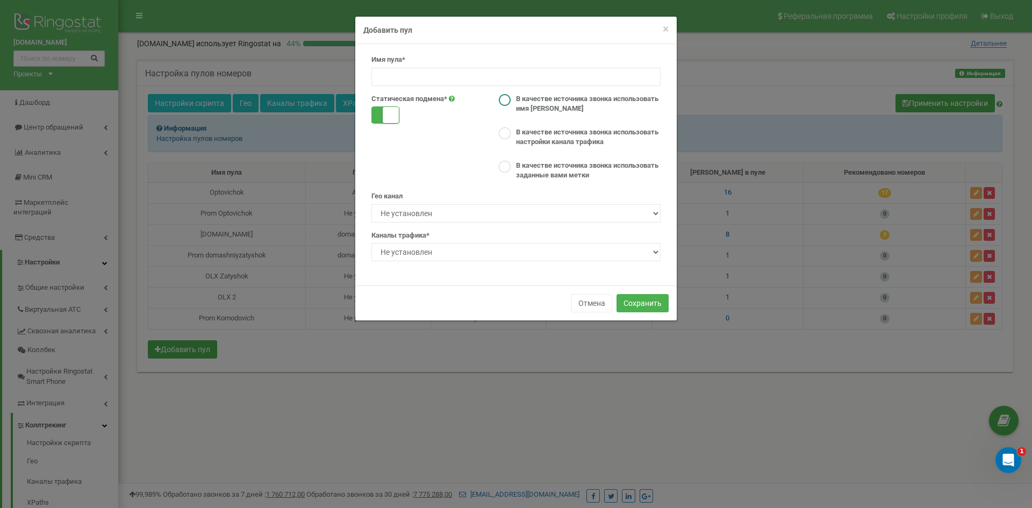
click at [509, 102] on ins at bounding box center [505, 100] width 12 height 12
radio input "true"
click at [443, 76] on input at bounding box center [515, 77] width 289 height 18
drag, startPoint x: 450, startPoint y: 71, endPoint x: 399, endPoint y: 73, distance: 51.1
click at [399, 73] on input "Prom Komodovich" at bounding box center [515, 77] width 289 height 18
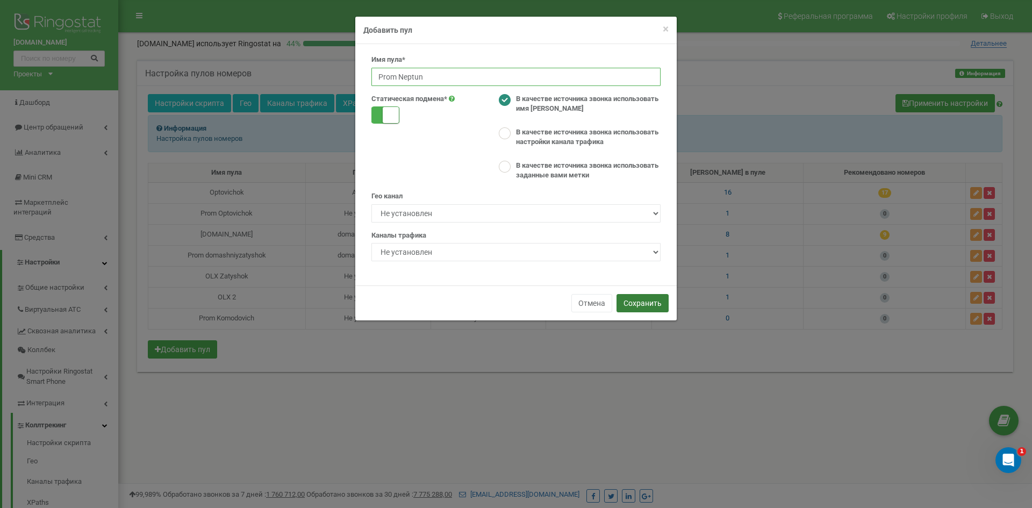
type input "Prom Neptun"
click at [636, 302] on button "Сохранить" at bounding box center [642, 303] width 52 height 18
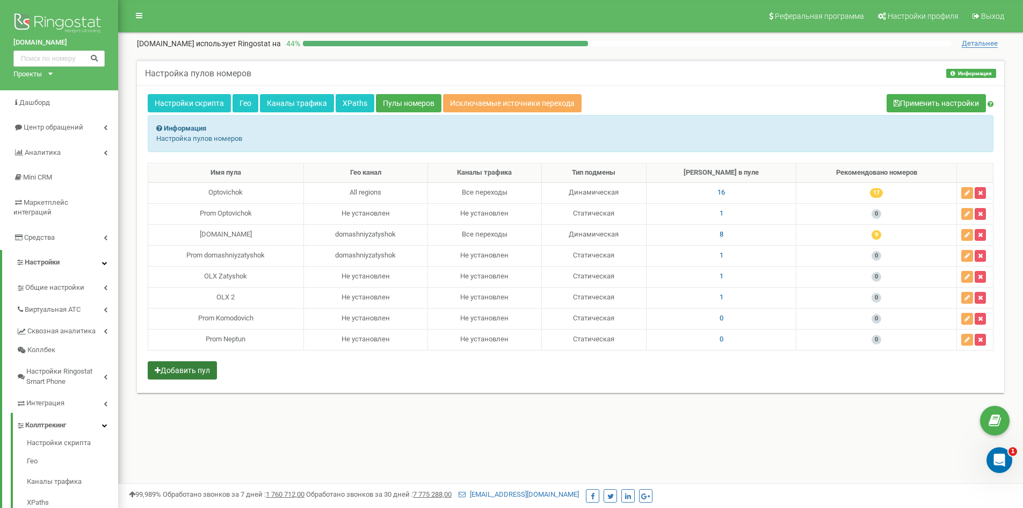
click at [174, 371] on button "Добавить пул" at bounding box center [182, 370] width 69 height 18
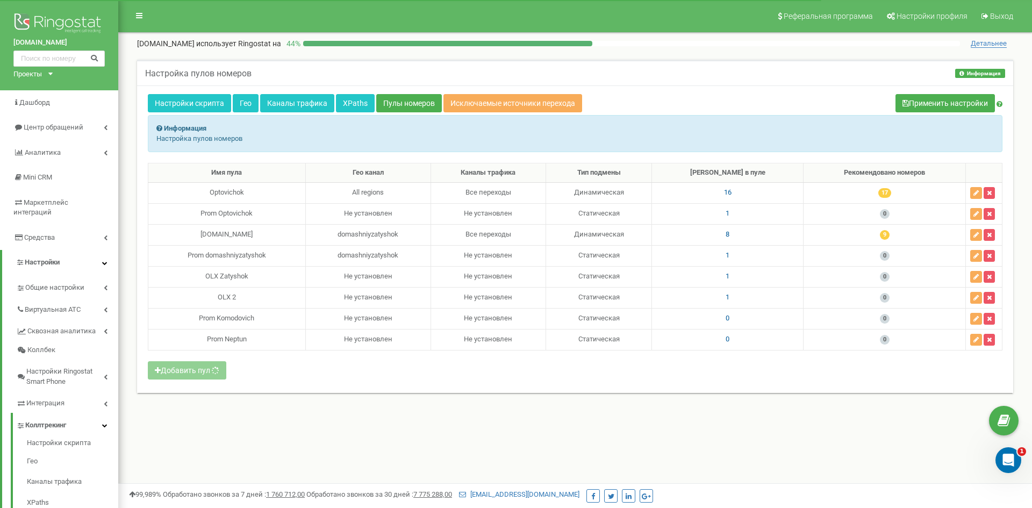
select select "26692"
select select "1"
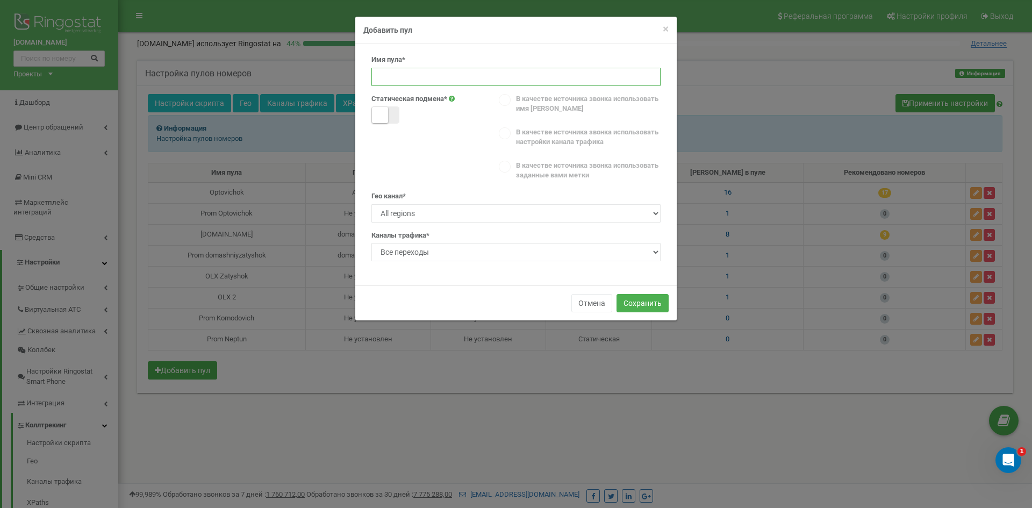
click at [394, 74] on input at bounding box center [515, 77] width 289 height 18
paste input "neptune-store.com.ua"
type input "neptune-store.com.ua"
click at [422, 215] on select "Не установлен All regions domashniyzatyshok Neptun Komodovich" at bounding box center [515, 213] width 289 height 18
select select "34345"
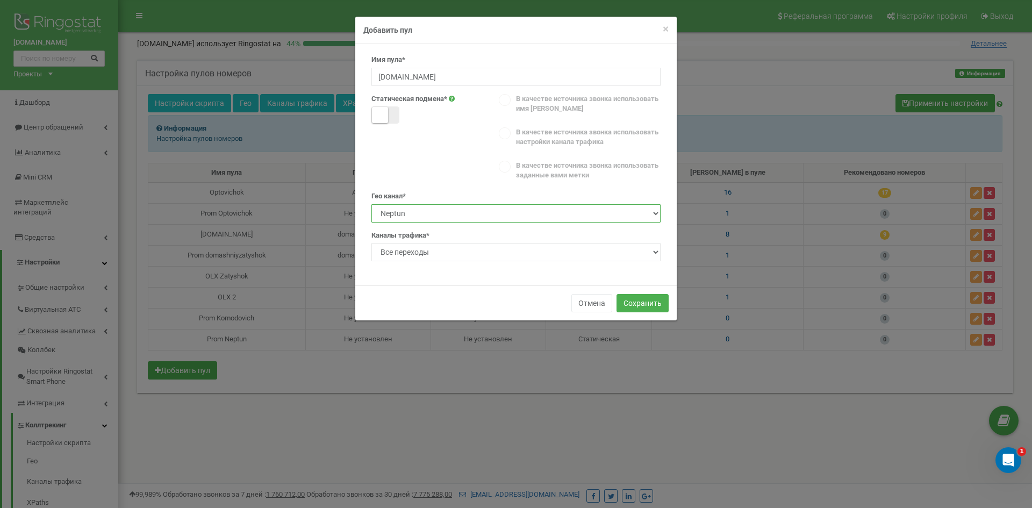
click at [371, 204] on select "Не установлен All regions domashniyzatyshok Neptun Komodovich" at bounding box center [515, 213] width 289 height 18
click at [413, 250] on select "Не установлен Все переходы" at bounding box center [515, 252] width 289 height 18
click at [643, 303] on button "Сохранить" at bounding box center [642, 303] width 52 height 18
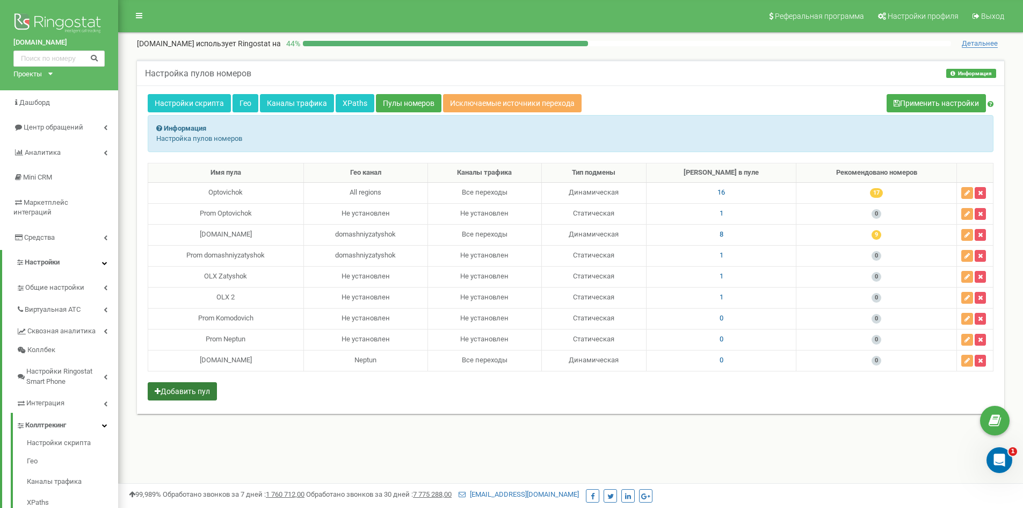
click at [201, 390] on button "Добавить пул" at bounding box center [182, 391] width 69 height 18
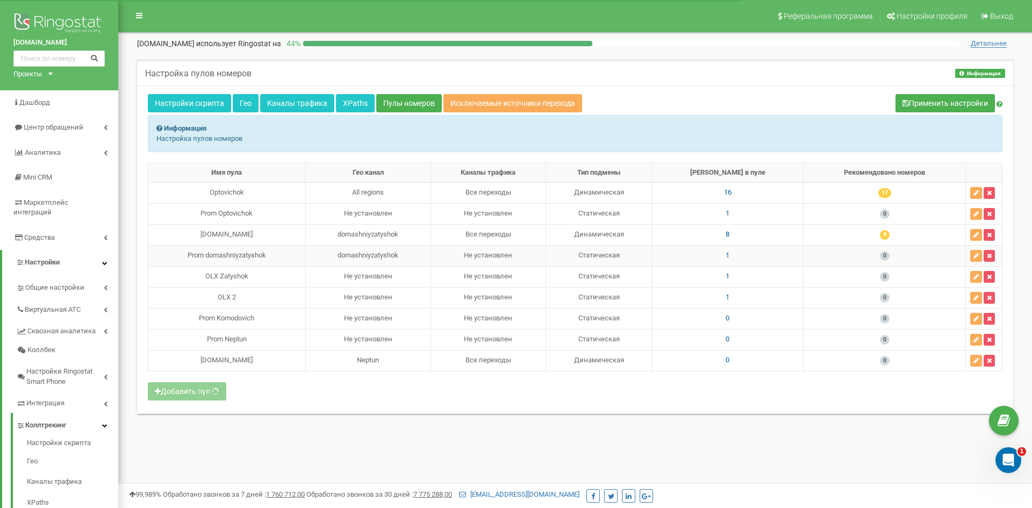
select select "26692"
select select "1"
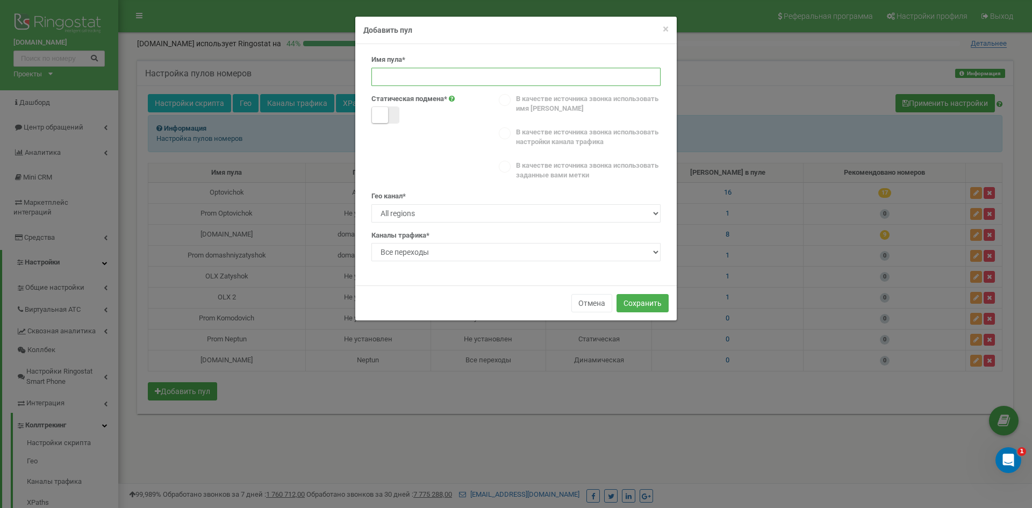
click at [385, 68] on input at bounding box center [515, 77] width 289 height 18
paste input "komodovich.com.ua"
type input "komodovich.com.ua"
click at [424, 207] on select "Не установлен All regions domashniyzatyshok Neptun Komodovich" at bounding box center [515, 213] width 289 height 18
select select "34350"
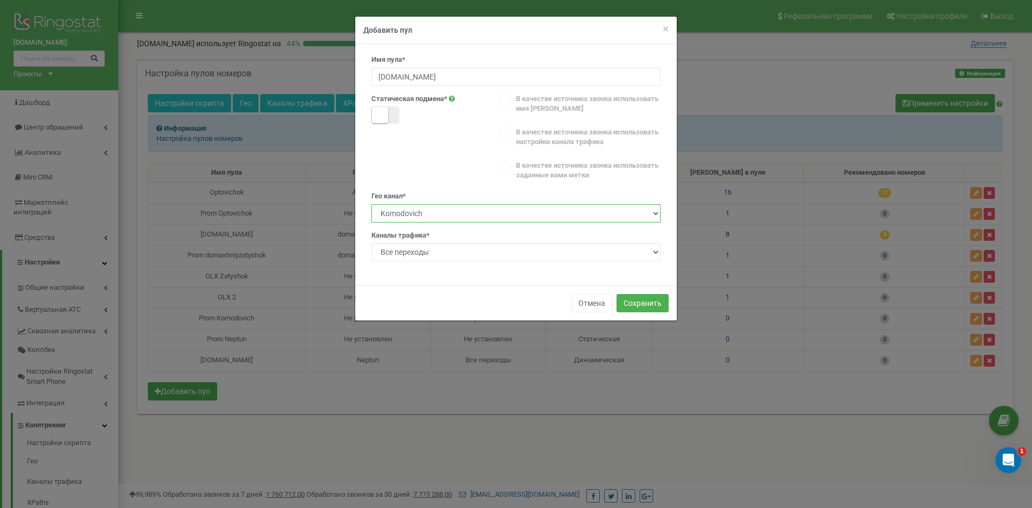
click at [371, 204] on select "Не установлен All regions domashniyzatyshok Neptun Komodovich" at bounding box center [515, 213] width 289 height 18
click at [645, 298] on button "Сохранить" at bounding box center [642, 303] width 52 height 18
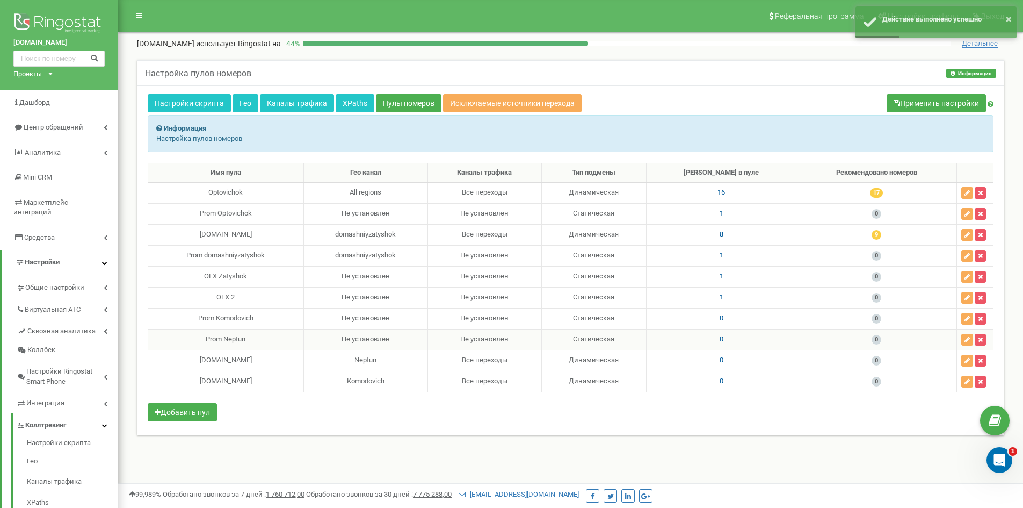
click at [724, 338] on span "0" at bounding box center [722, 339] width 4 height 8
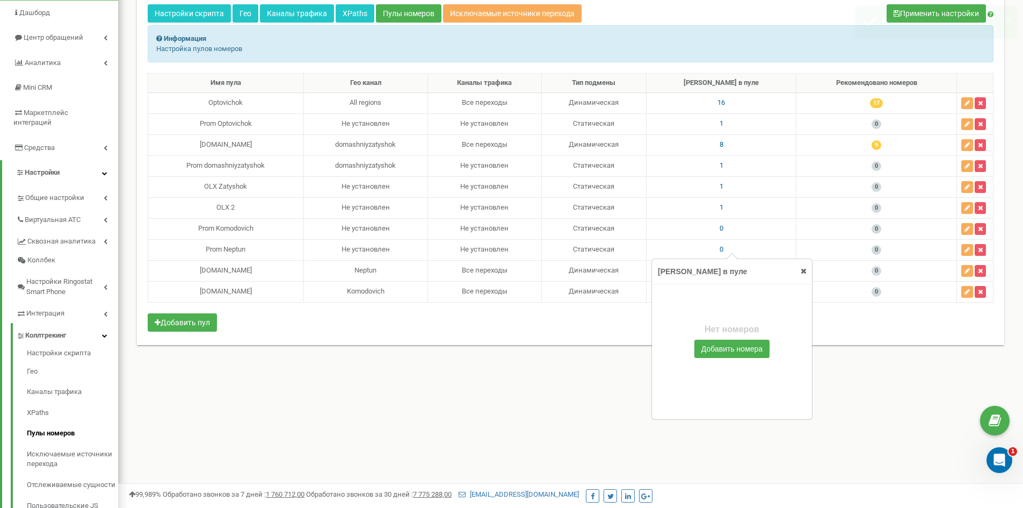
scroll to position [230, 0]
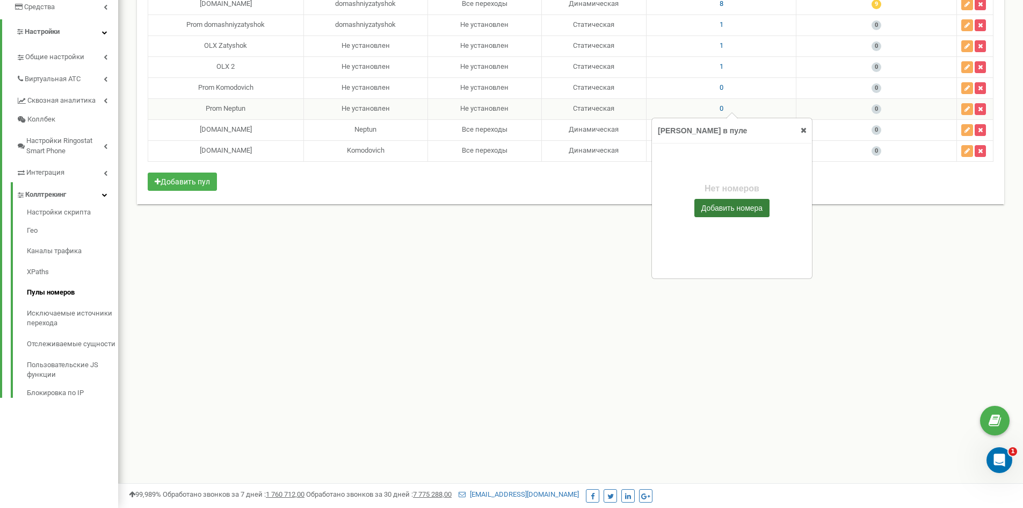
click at [725, 211] on button "Добавить номера" at bounding box center [732, 208] width 75 height 18
click at [805, 129] on icon at bounding box center [804, 130] width 6 height 8
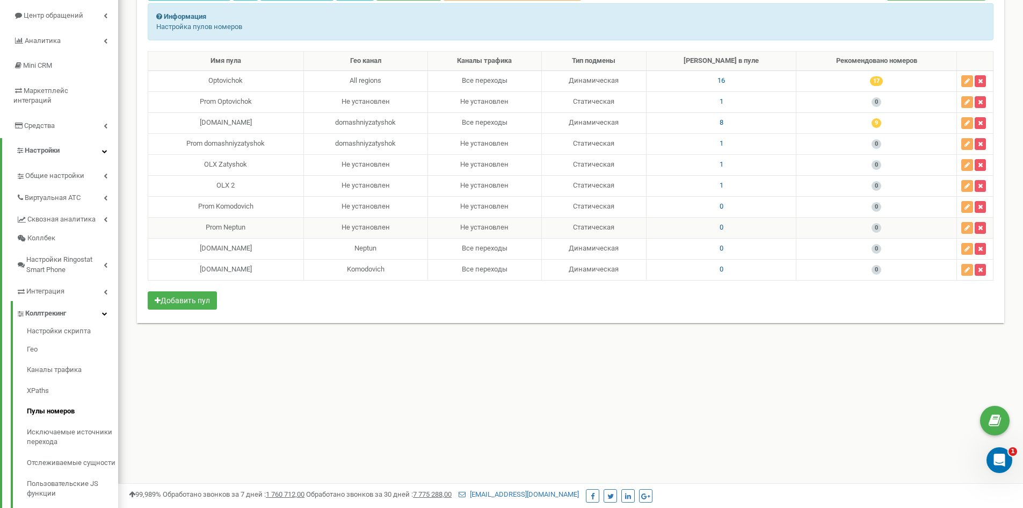
scroll to position [177, 0]
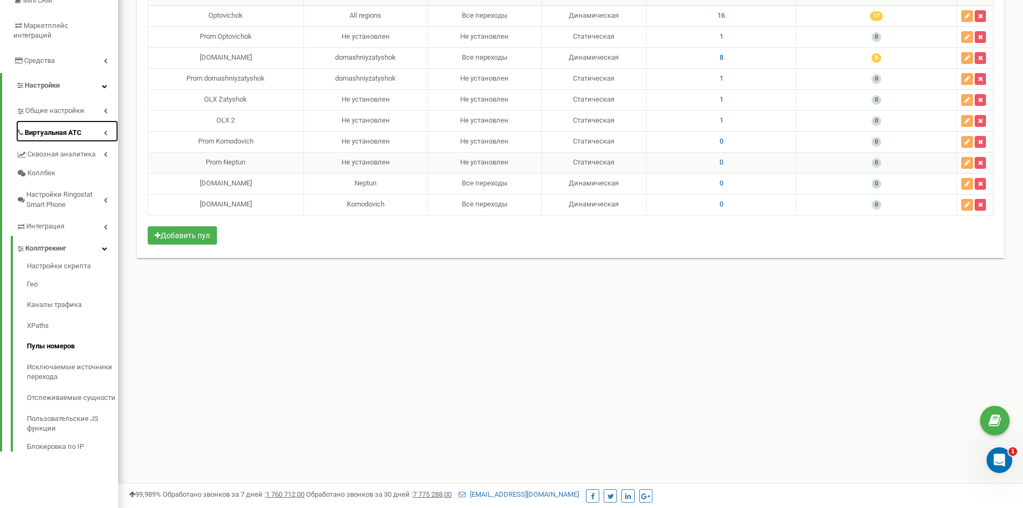
click at [68, 128] on span "Виртуальная АТС" at bounding box center [53, 133] width 57 height 10
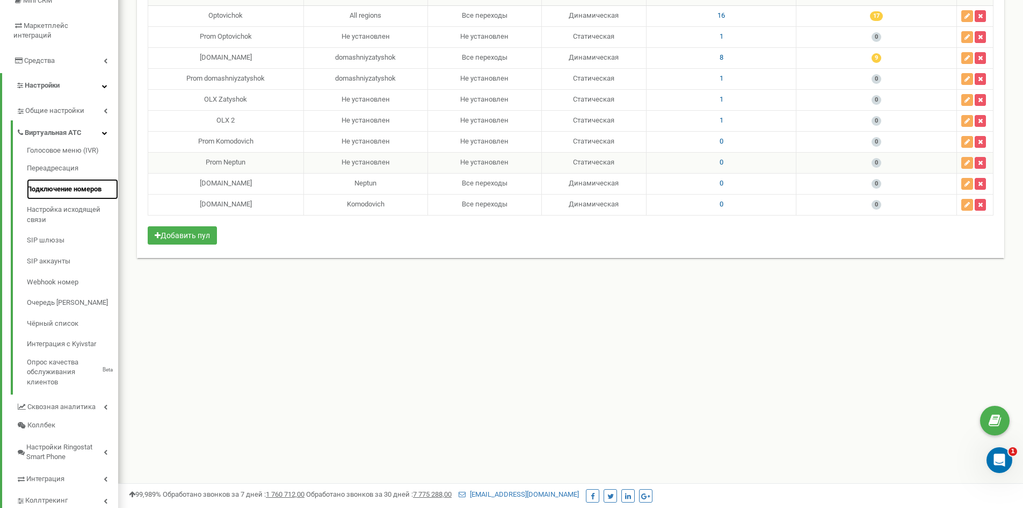
click at [72, 179] on link "Подключение номеров" at bounding box center [72, 189] width 91 height 21
click at [724, 205] on span "0" at bounding box center [722, 204] width 4 height 8
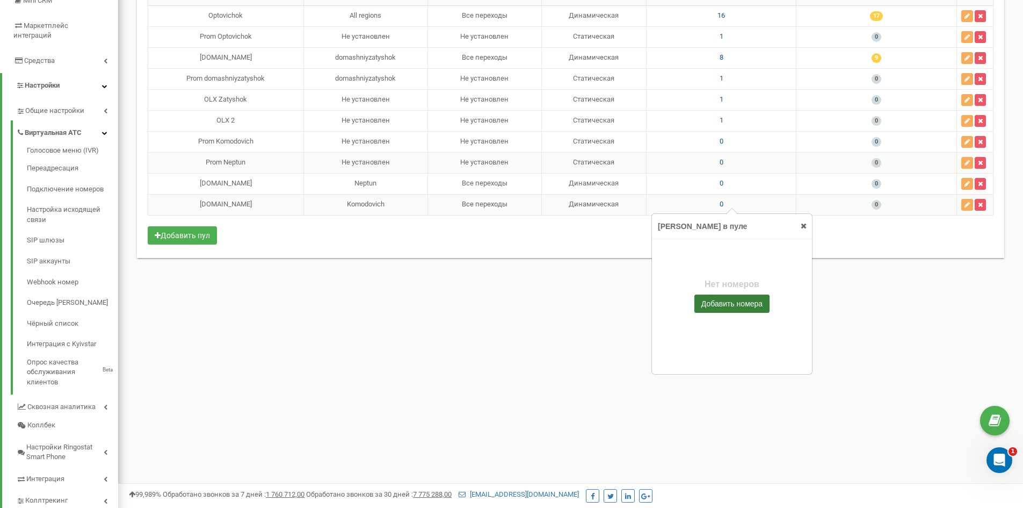
click at [729, 308] on button "Добавить номера" at bounding box center [732, 303] width 75 height 18
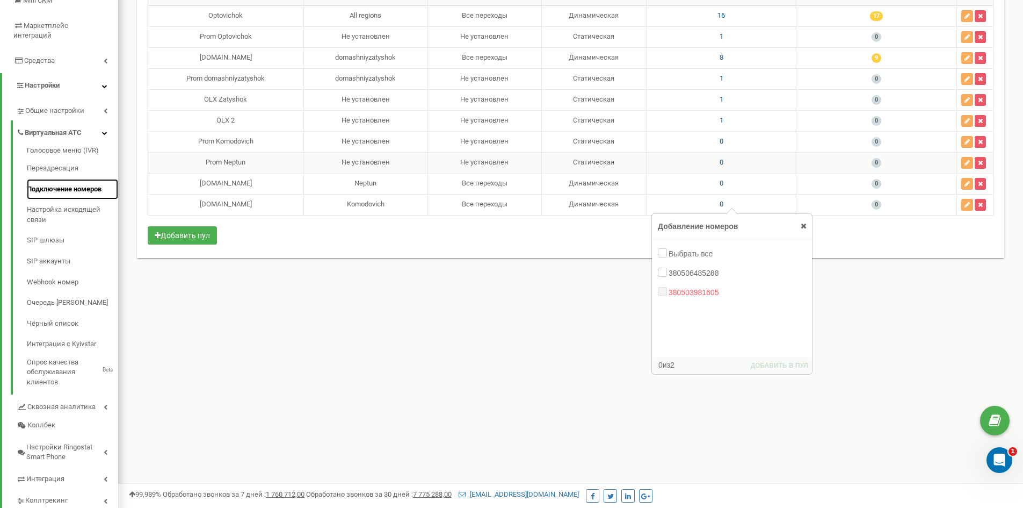
click at [59, 179] on link "Подключение номеров" at bounding box center [72, 189] width 91 height 21
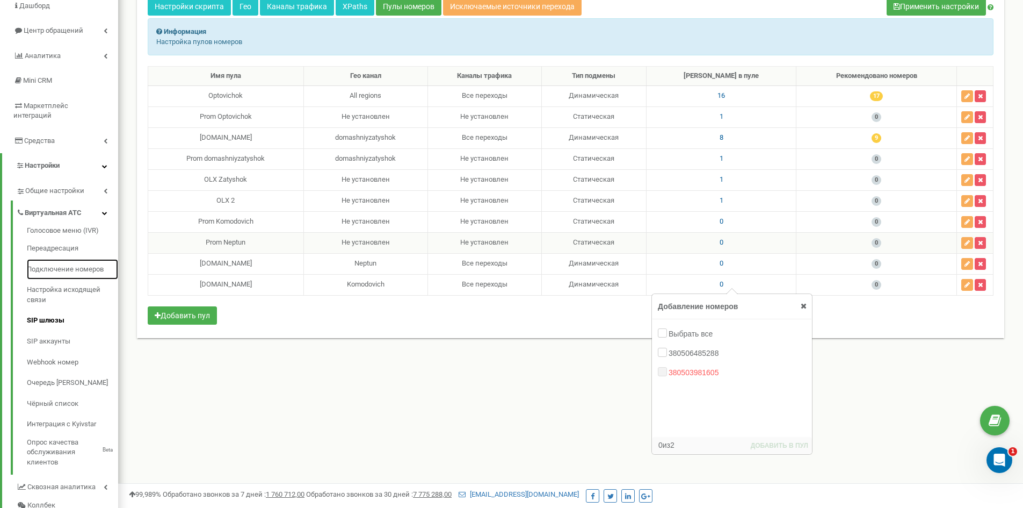
scroll to position [0, 0]
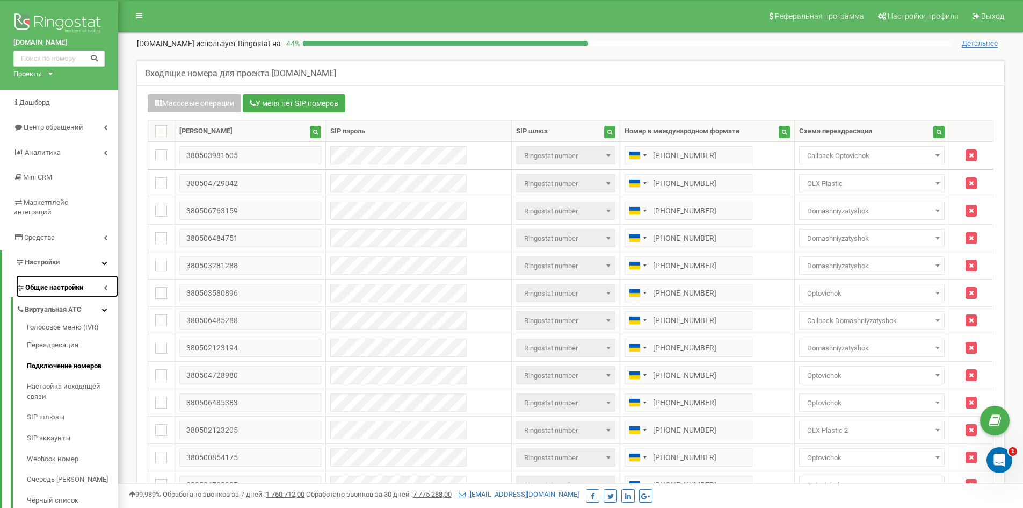
click at [83, 283] on span "Общие настройки" at bounding box center [54, 288] width 58 height 10
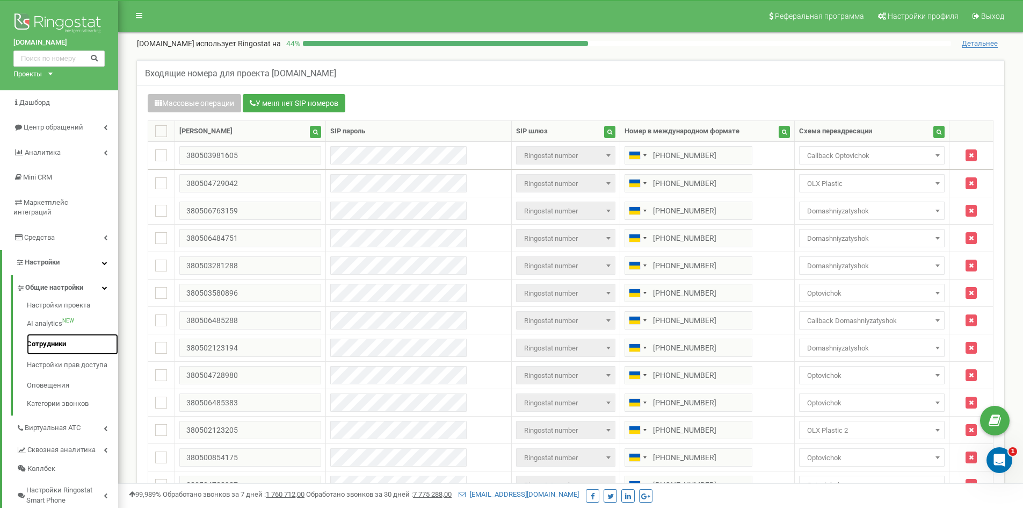
click at [42, 338] on link "Сотрудники" at bounding box center [72, 344] width 91 height 21
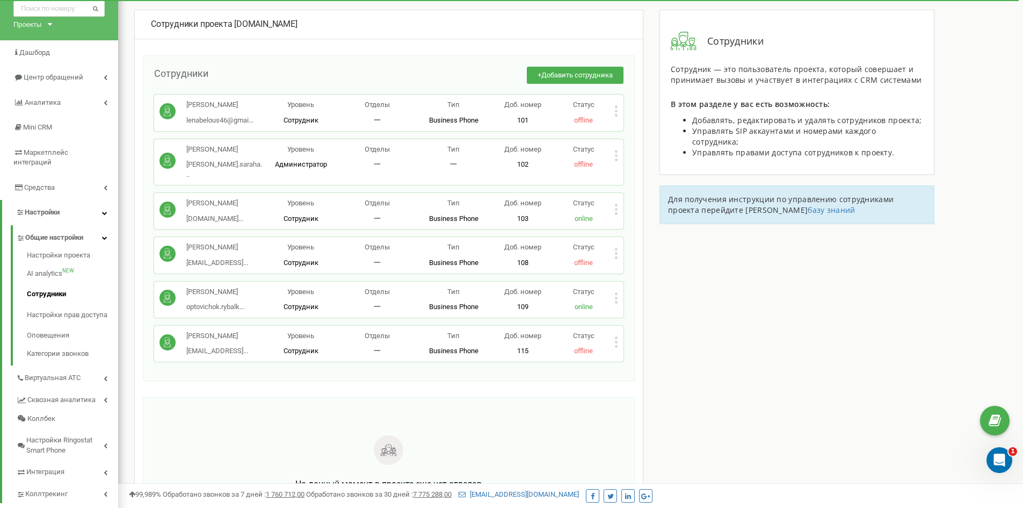
scroll to position [171, 0]
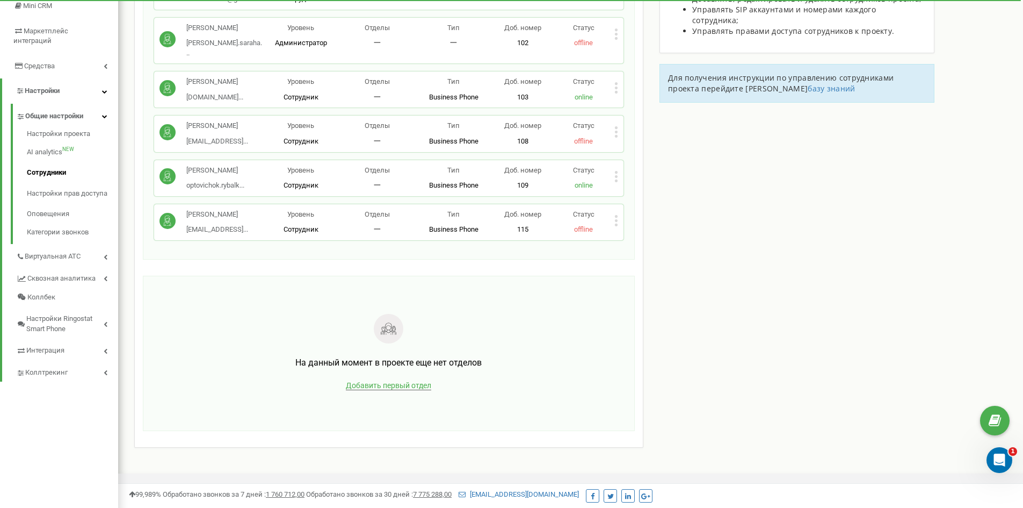
click at [384, 381] on span "Добавить первый отдел" at bounding box center [388, 385] width 85 height 9
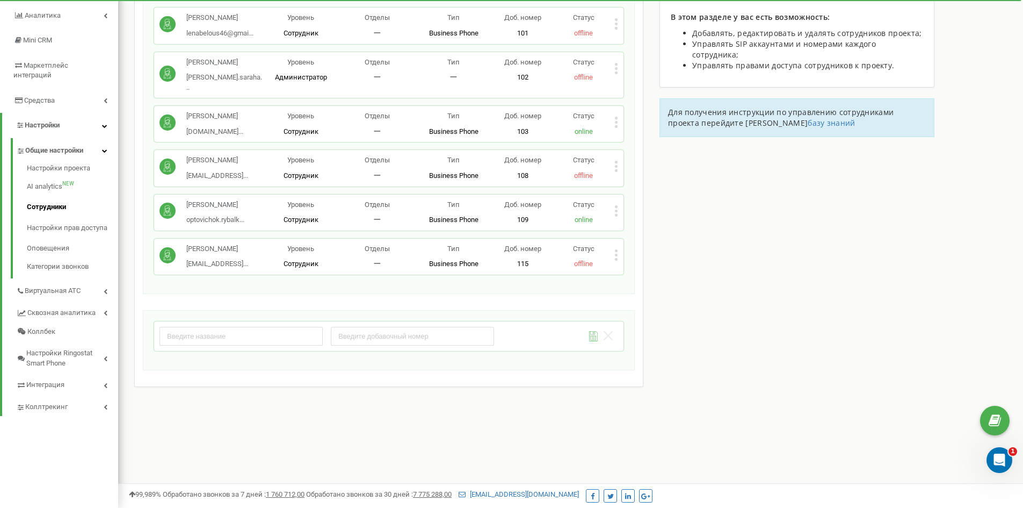
scroll to position [137, 0]
click at [214, 327] on input "text" at bounding box center [241, 336] width 163 height 19
type input "[PERSON_NAME]"
click at [205, 327] on input "text" at bounding box center [241, 336] width 163 height 19
type input "[PERSON_NAME]"
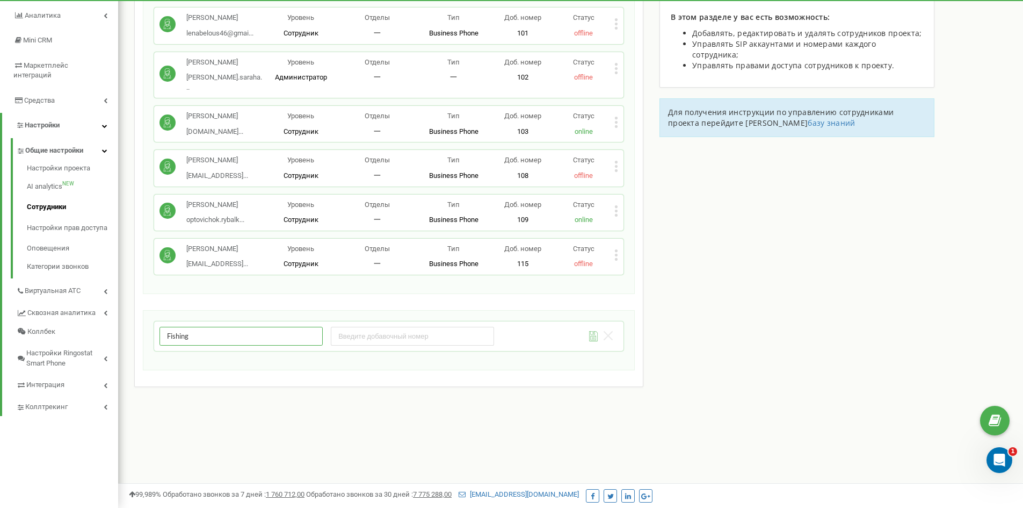
type input "Fishing"
click at [351, 327] on input "number" at bounding box center [412, 336] width 163 height 19
type input "1001"
click at [595, 331] on icon at bounding box center [593, 336] width 9 height 10
click at [589, 326] on span "Добавить отдел" at bounding box center [587, 330] width 52 height 8
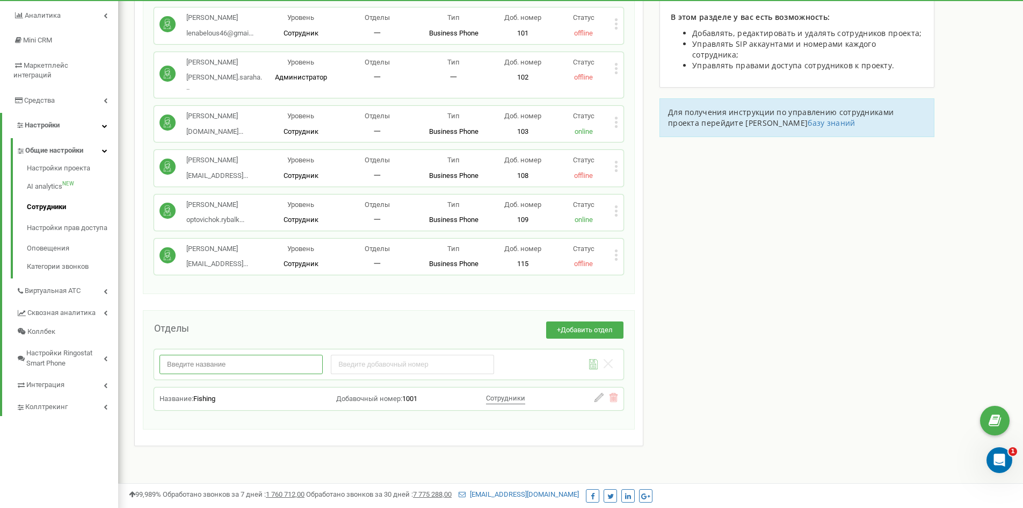
click at [187, 355] on input "text" at bounding box center [241, 364] width 163 height 19
type input "Drawers"
click at [368, 355] on input "number" at bounding box center [412, 364] width 163 height 19
type input "2002"
click at [594, 359] on icon at bounding box center [593, 364] width 9 height 10
